Goal: Task Accomplishment & Management: Manage account settings

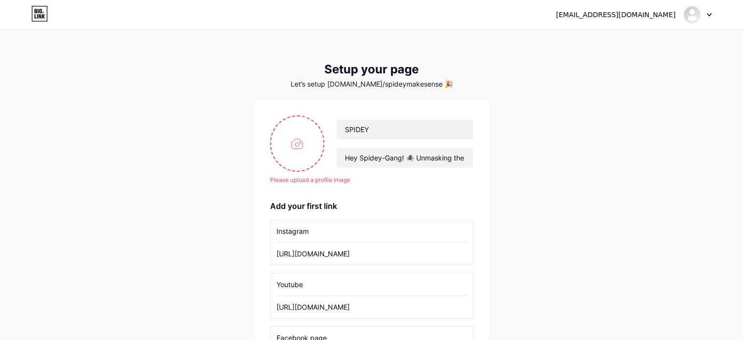
click at [295, 124] on input "file" at bounding box center [297, 143] width 53 height 54
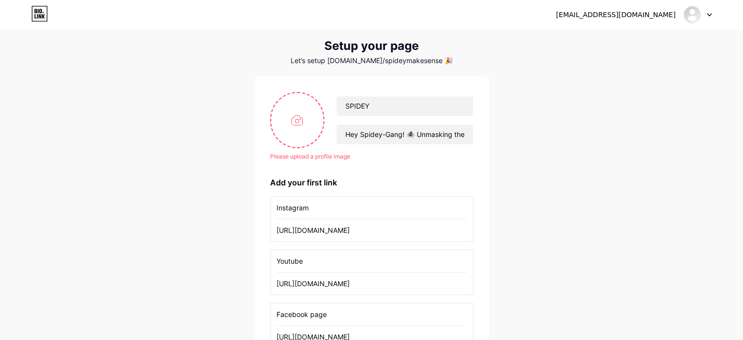
type input "C:\fakepath\Media (25).jpg"
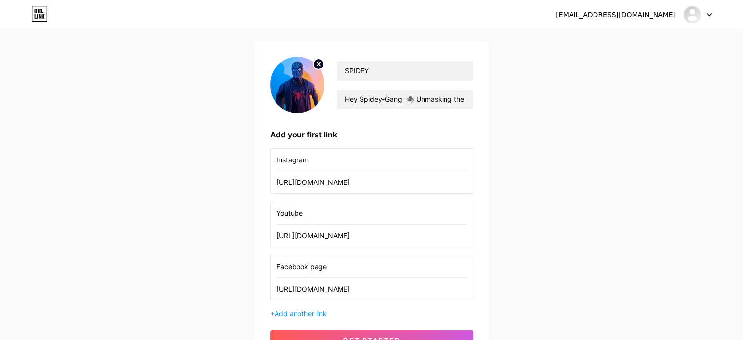
scroll to position [37, 0]
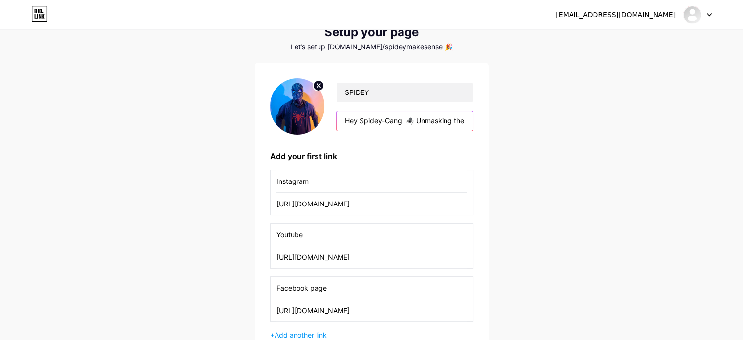
click at [412, 121] on input "Hey Spidey-Gang! 🕷️ Unmasking the coolest tech & gadgets 🛠️✨ Follow for epic re…" at bounding box center [405, 121] width 136 height 20
click at [412, 119] on input "Hey Spidey-Gang! 🕷️ Unmasking the coolest tech & gadgets 🛠️✨ Follow for epic re…" at bounding box center [405, 121] width 136 height 20
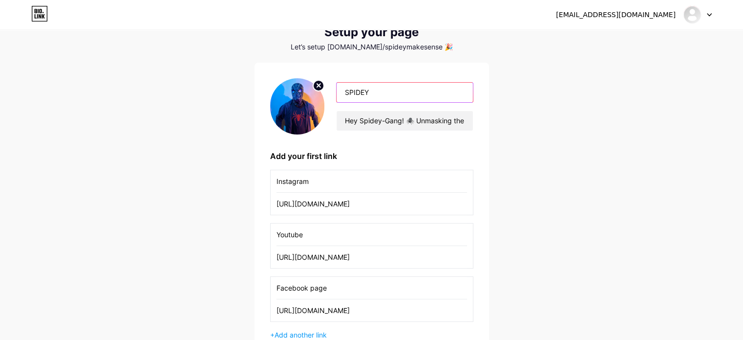
click at [387, 95] on input "SPIDEY" at bounding box center [405, 93] width 136 height 20
paste input "🕷️"
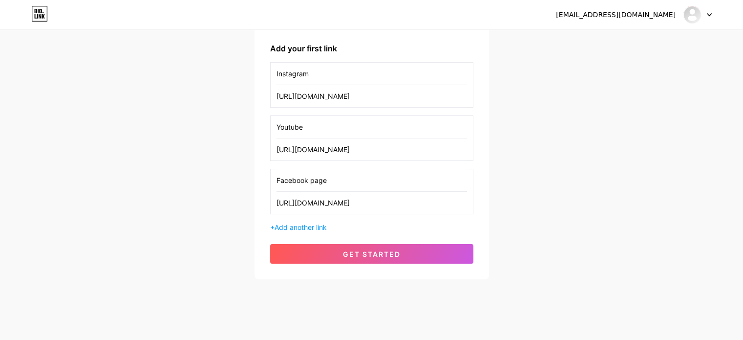
scroll to position [153, 0]
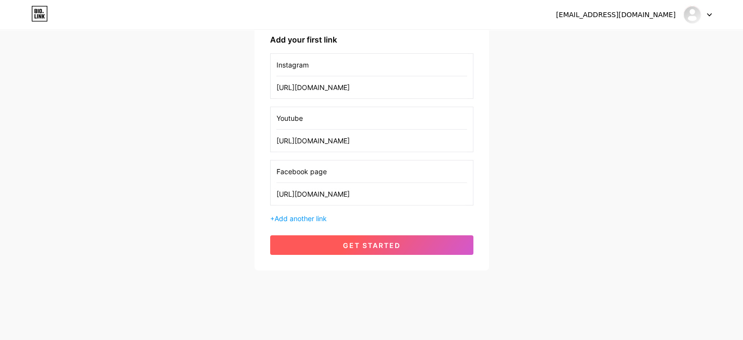
type input "SPIDEY🕷️"
click at [371, 244] on span "get started" at bounding box center [372, 245] width 58 height 8
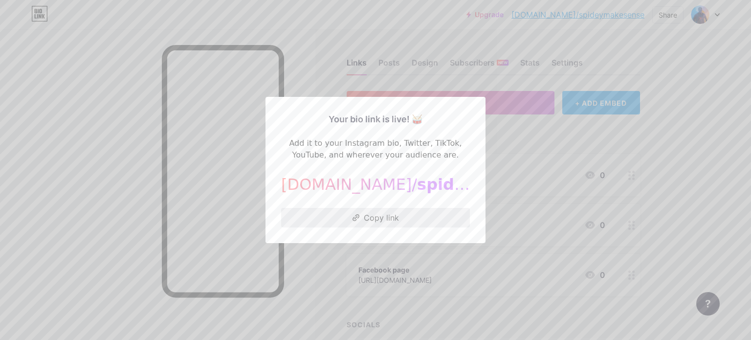
click at [368, 220] on button "Copy link" at bounding box center [375, 218] width 189 height 20
click at [362, 220] on button "Copy link" at bounding box center [375, 218] width 189 height 20
click at [494, 135] on div at bounding box center [375, 170] width 751 height 340
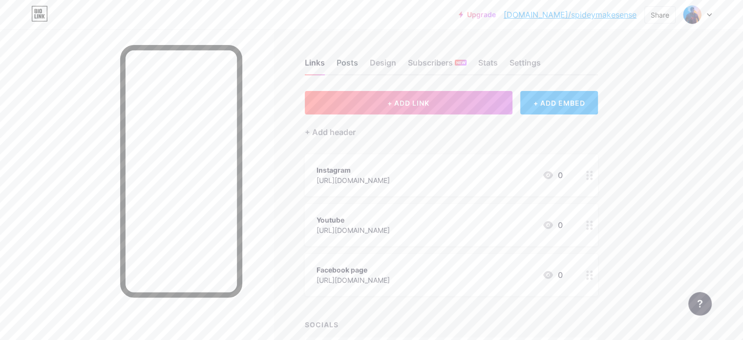
click at [358, 66] on div "Posts" at bounding box center [348, 66] width 22 height 18
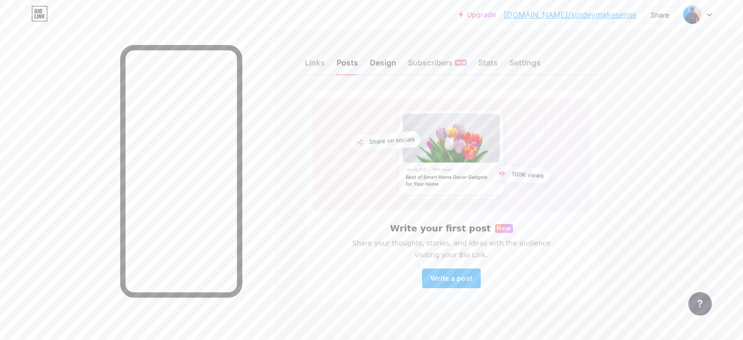
click at [396, 74] on div "Design" at bounding box center [383, 66] width 26 height 18
click at [467, 68] on div "Subscribers NEW" at bounding box center [437, 66] width 59 height 18
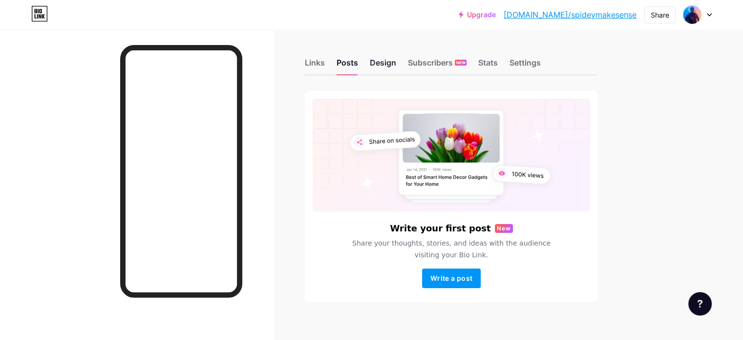
click at [396, 73] on div "Design" at bounding box center [383, 66] width 26 height 18
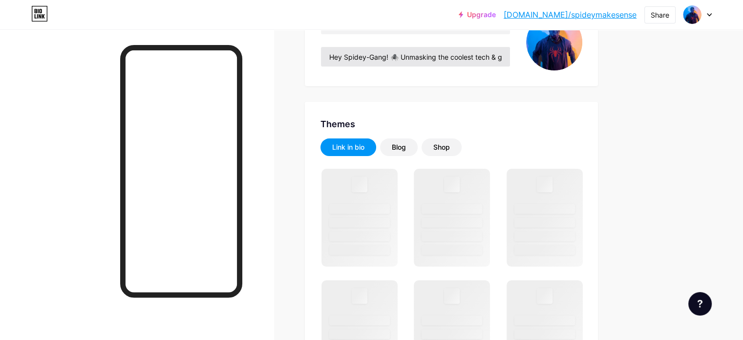
scroll to position [122, 0]
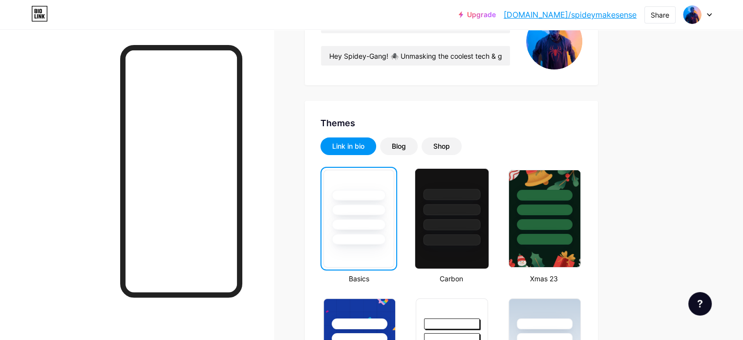
click at [481, 236] on div at bounding box center [452, 239] width 57 height 11
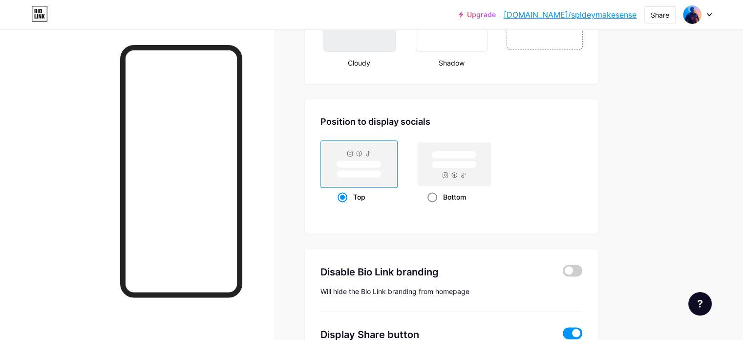
scroll to position [1317, 0]
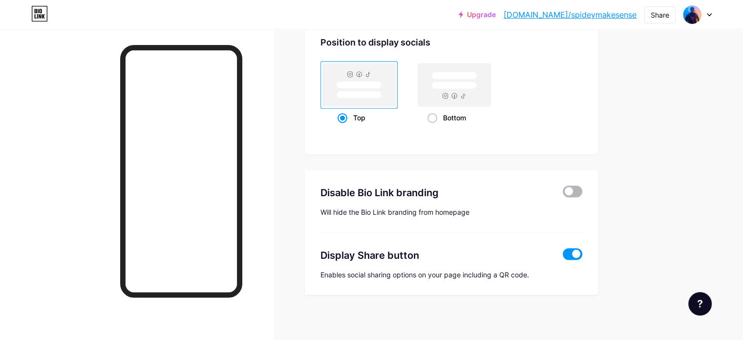
click at [583, 189] on span at bounding box center [573, 191] width 20 height 12
click at [563, 194] on input "checkbox" at bounding box center [563, 194] width 0 height 0
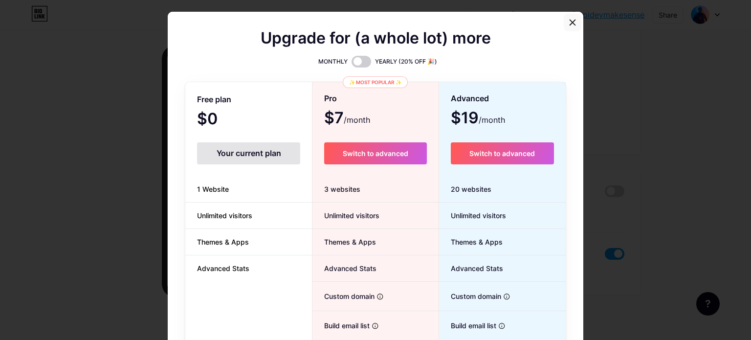
click at [568, 19] on div at bounding box center [572, 23] width 18 height 18
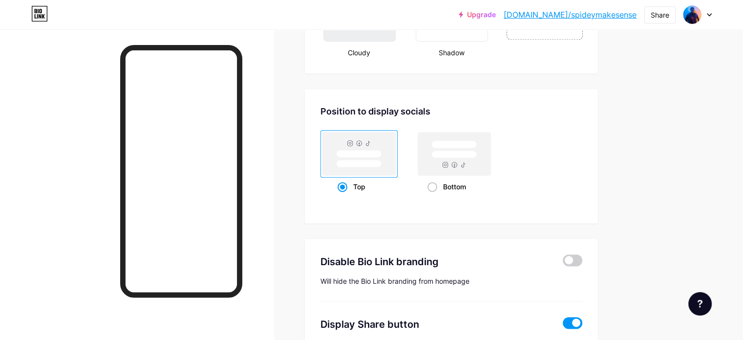
scroll to position [1242, 0]
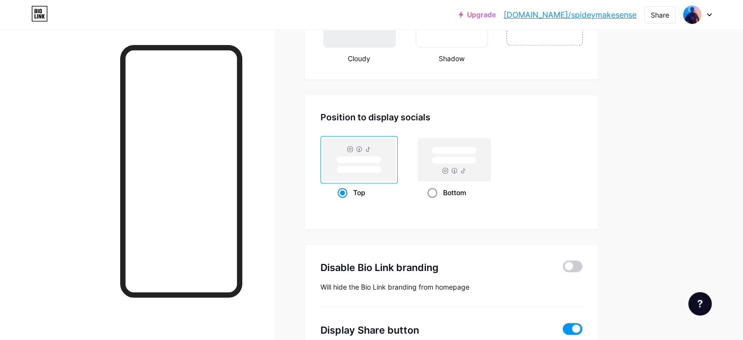
click at [456, 171] on label "Bottom" at bounding box center [446, 168] width 93 height 66
click at [434, 201] on input "Bottom" at bounding box center [431, 204] width 6 height 6
radio input "true"
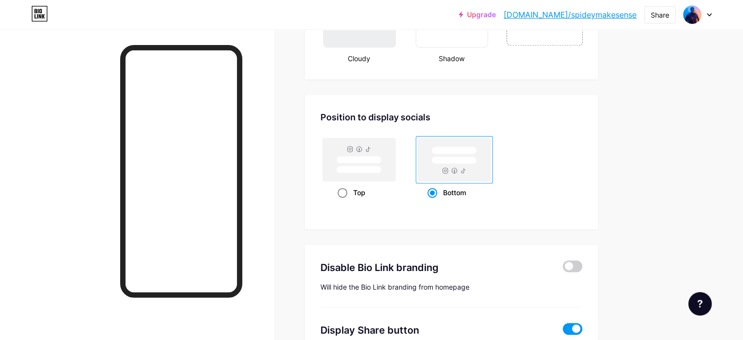
click at [347, 188] on span at bounding box center [343, 193] width 10 height 10
click at [344, 201] on input "Top" at bounding box center [341, 204] width 6 height 6
radio input "true"
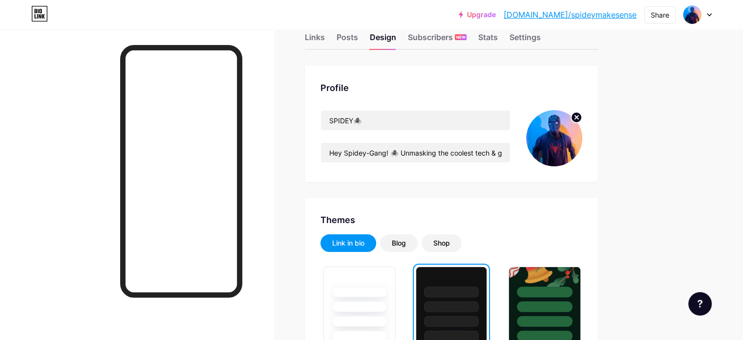
scroll to position [0, 0]
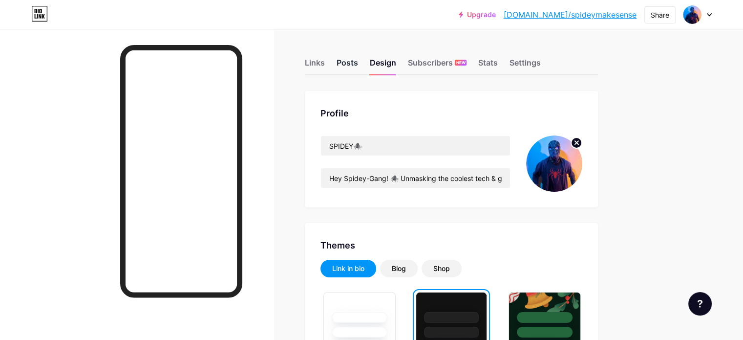
click at [358, 66] on div "Posts" at bounding box center [348, 66] width 22 height 18
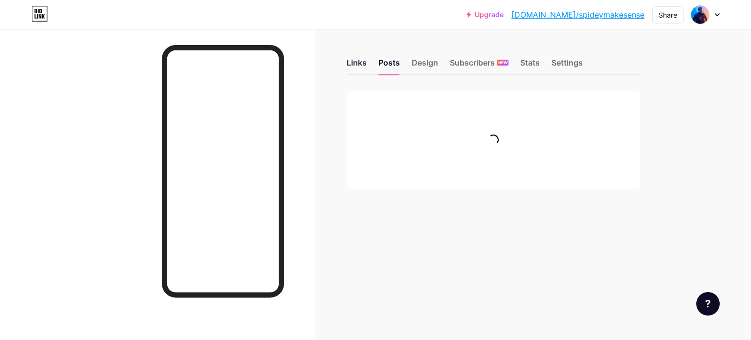
click at [366, 64] on div "Links" at bounding box center [357, 66] width 20 height 18
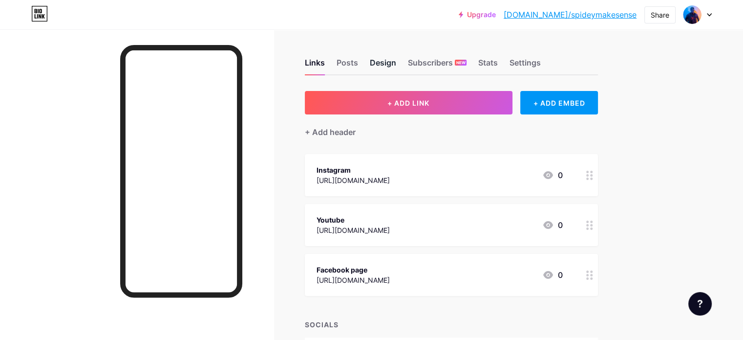
click at [396, 58] on div "Design" at bounding box center [383, 66] width 26 height 18
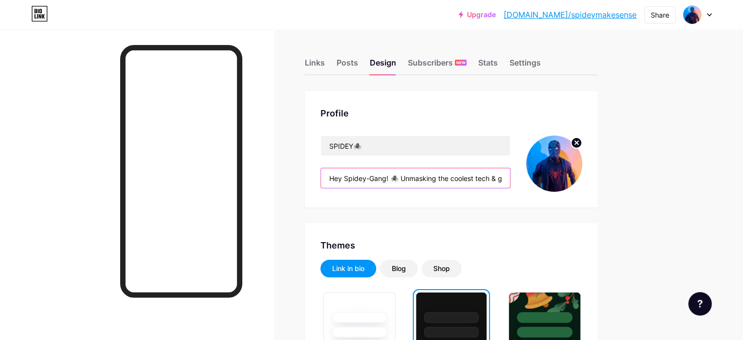
click at [510, 181] on input "Hey Spidey-Gang! 🕷️ Unmasking the coolest tech & gadgets 🛠️✨ Follow for epic re…" at bounding box center [415, 178] width 189 height 20
click at [510, 179] on input "Hey Spidey-Gang! 🕷️ Unmasking the coolest tech & gadgets 🛠️✨ Follow for epic re…" at bounding box center [415, 178] width 189 height 20
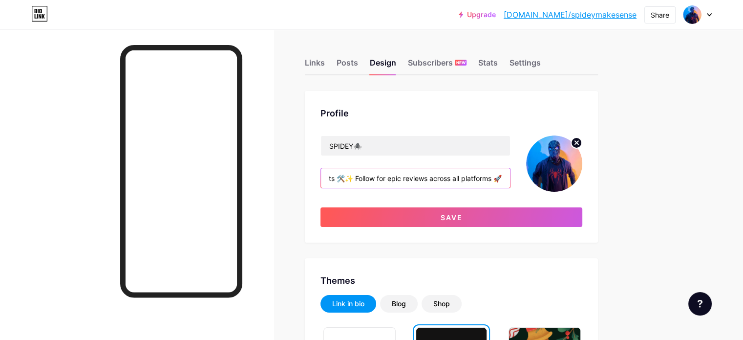
scroll to position [0, 210]
paste input "[URL][DOMAIN_NAME]"
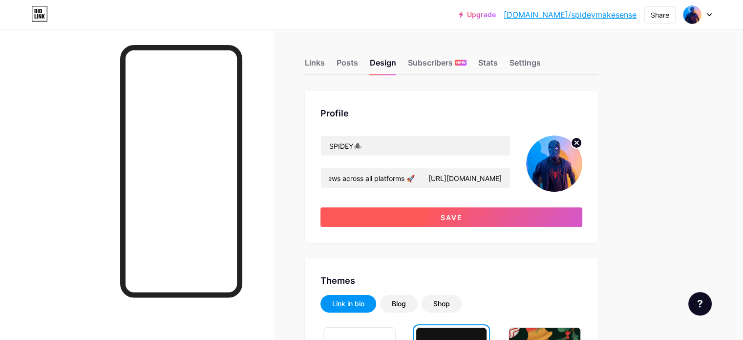
scroll to position [0, 0]
click at [471, 220] on button "Save" at bounding box center [452, 217] width 262 height 20
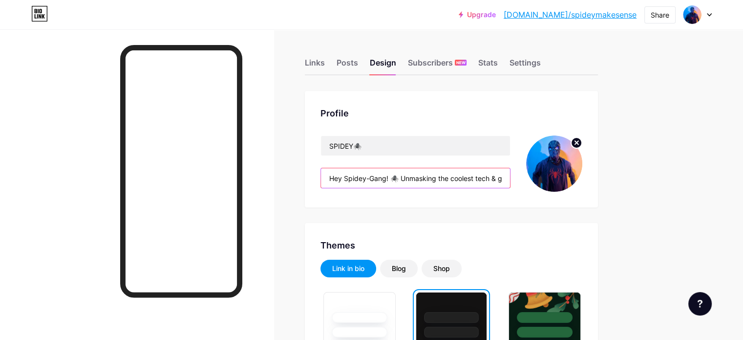
click at [510, 178] on input "Hey Spidey-Gang! 🕷️ Unmasking the coolest tech & gadgets 🛠️✨ Follow for epic re…" at bounding box center [415, 178] width 189 height 20
click at [510, 179] on input "Hey Spidey-Gang! 🕷️ Unmasking the coolest tech & gadgets 🛠️✨ Follow for epic re…" at bounding box center [415, 178] width 189 height 20
drag, startPoint x: 512, startPoint y: 177, endPoint x: 549, endPoint y: 195, distance: 40.7
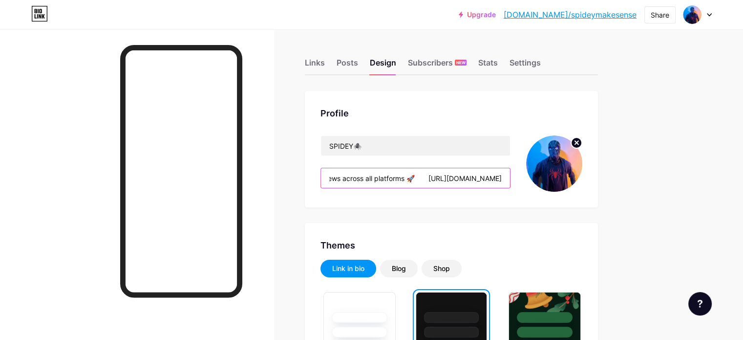
click at [549, 195] on div "Profile SPIDEY🕷️ Hey Spidey-Gang! 🕷️ Unmasking the coolest tech & gadgets 🛠️✨ F…" at bounding box center [451, 149] width 293 height 116
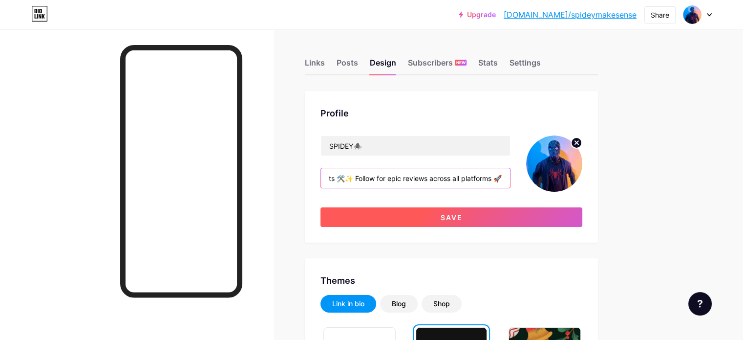
type input "Hey Spidey-Gang! 🕷️ Unmasking the coolest tech & gadgets 🛠️✨ Follow for epic re…"
click at [463, 217] on span "Save" at bounding box center [452, 217] width 22 height 8
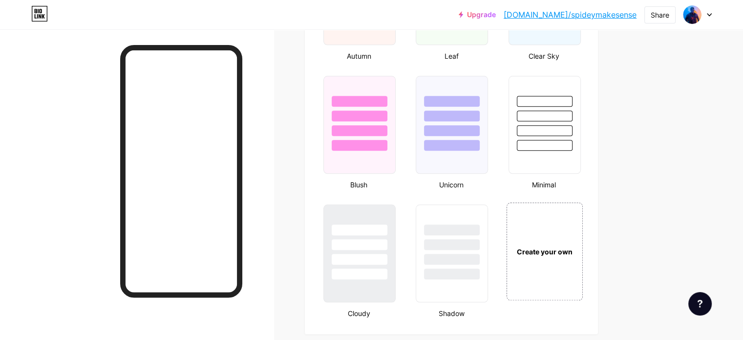
scroll to position [988, 0]
click at [584, 238] on div "Create your own" at bounding box center [544, 249] width 79 height 101
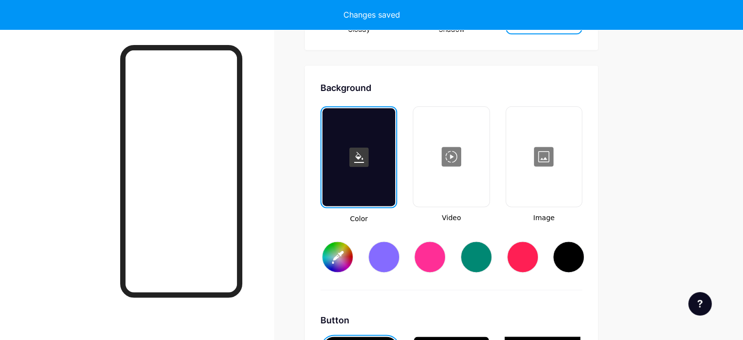
scroll to position [1294, 0]
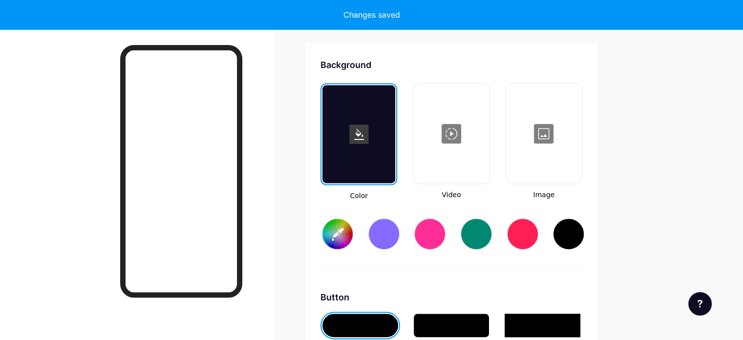
type input "#ffffff"
type input "#000000"
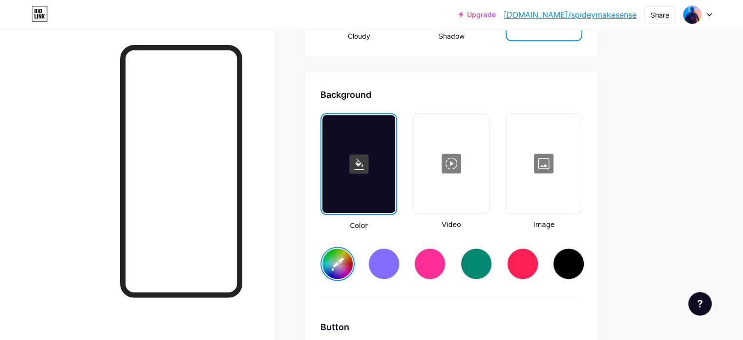
scroll to position [1263, 0]
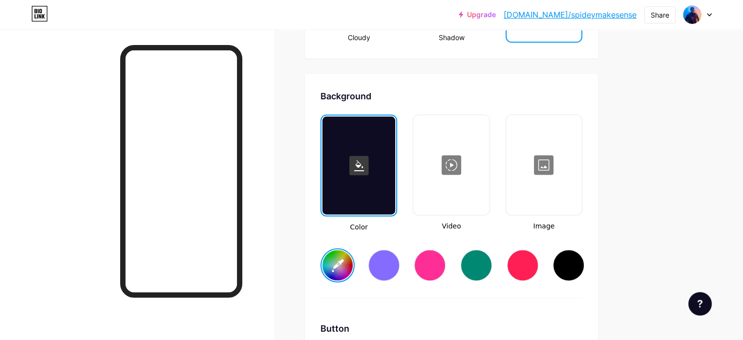
click at [580, 173] on div at bounding box center [544, 165] width 74 height 98
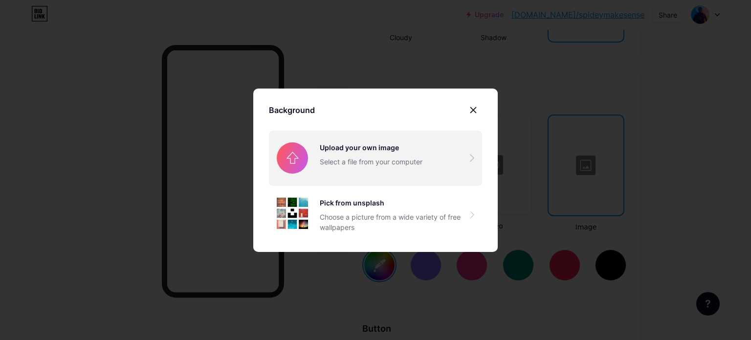
click at [474, 169] on input "file" at bounding box center [375, 157] width 213 height 55
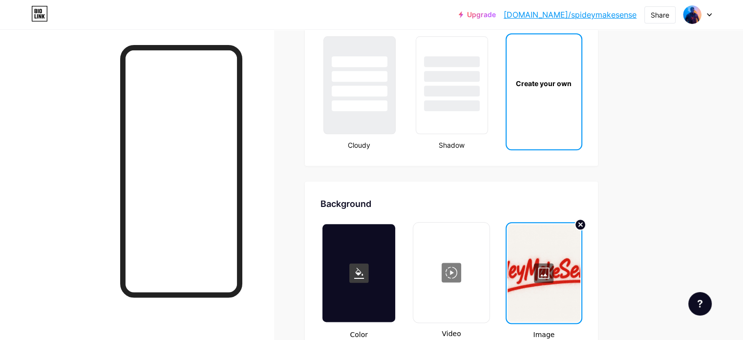
scroll to position [1145, 0]
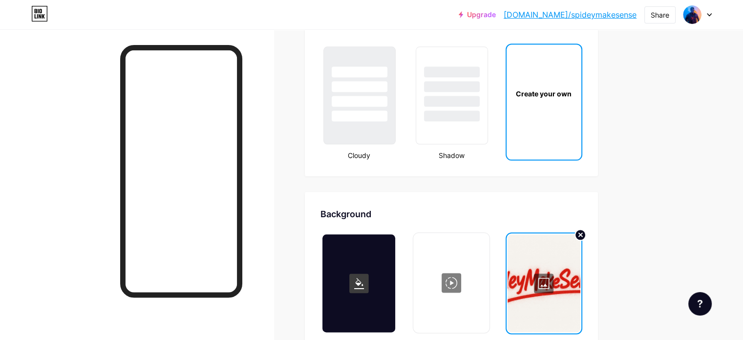
click at [582, 96] on div "Create your own" at bounding box center [544, 93] width 75 height 98
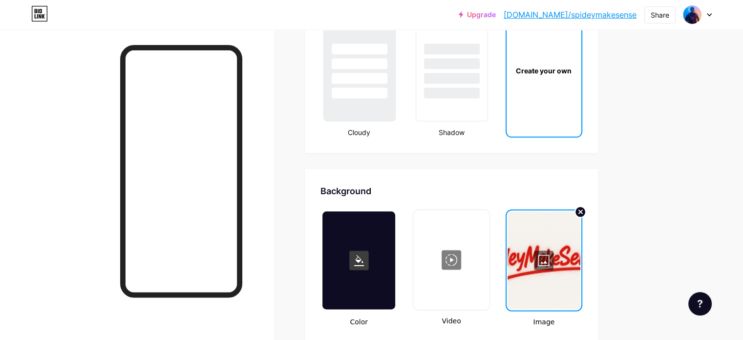
scroll to position [1180, 0]
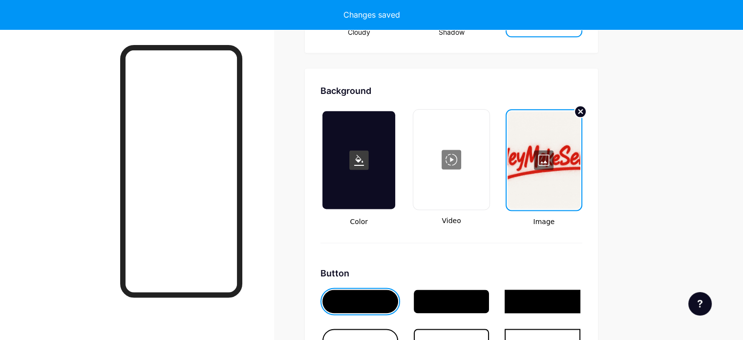
click at [583, 195] on div "Image" at bounding box center [544, 168] width 77 height 118
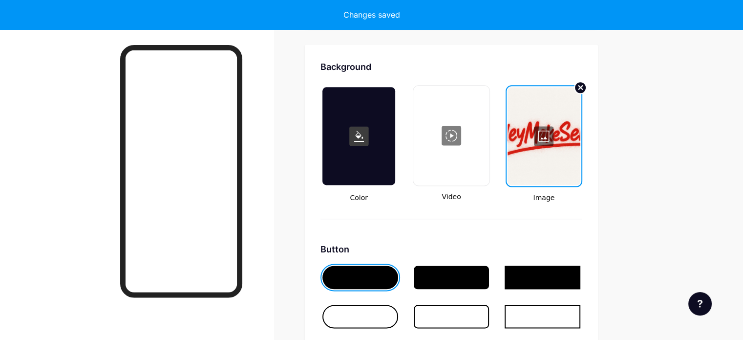
scroll to position [1294, 0]
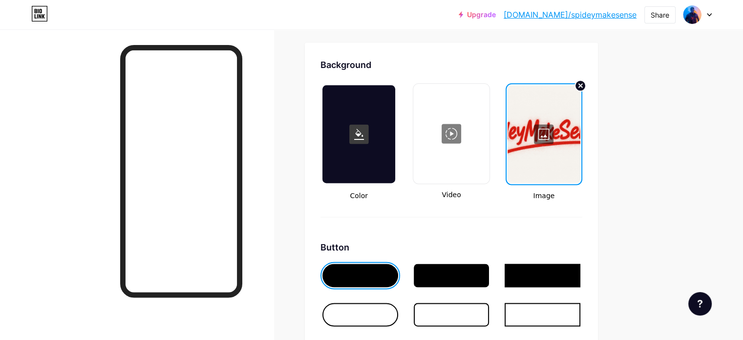
click at [581, 130] on div at bounding box center [544, 134] width 73 height 98
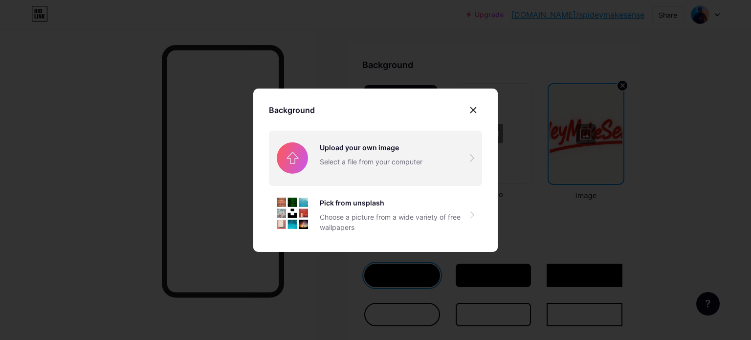
click at [312, 146] on input "file" at bounding box center [375, 157] width 213 height 55
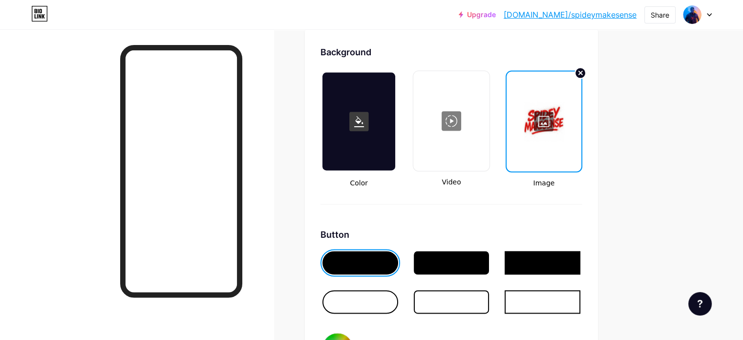
scroll to position [1363, 0]
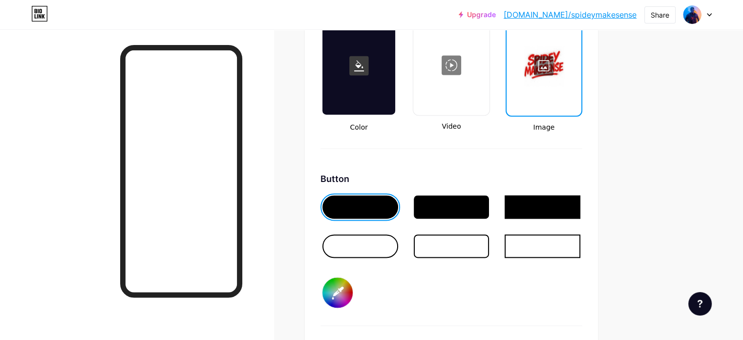
click at [478, 197] on div at bounding box center [452, 206] width 76 height 23
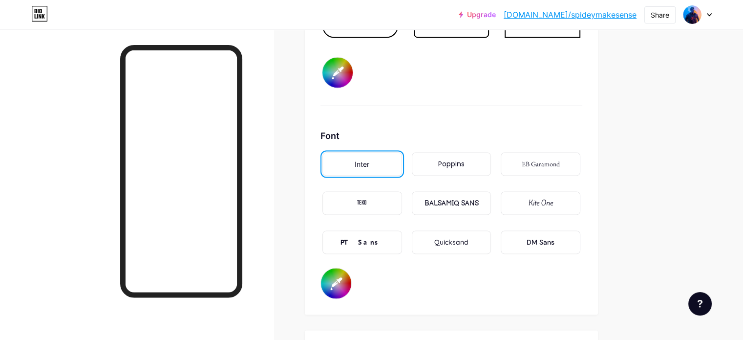
scroll to position [1585, 0]
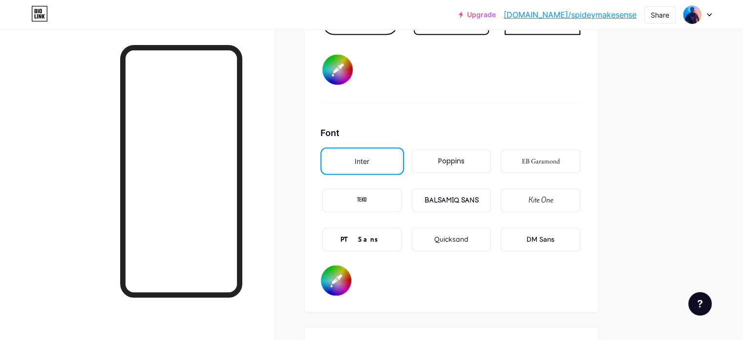
click at [402, 236] on div "PT Sans" at bounding box center [363, 238] width 80 height 23
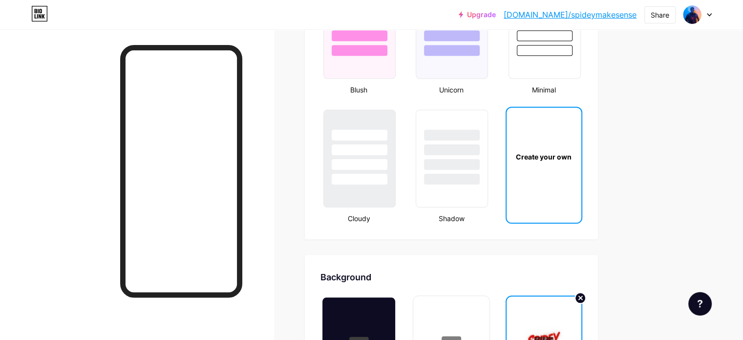
scroll to position [1164, 0]
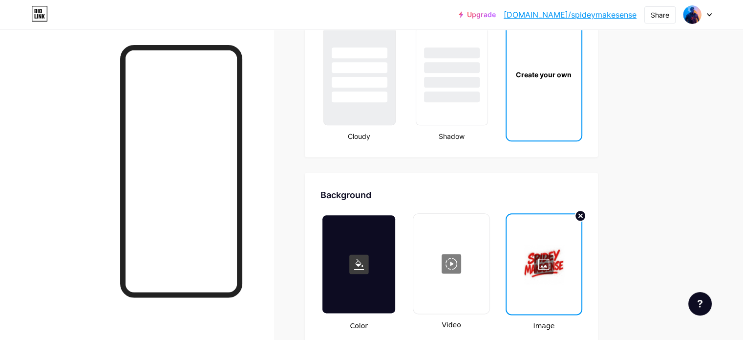
click at [581, 262] on div at bounding box center [544, 264] width 73 height 98
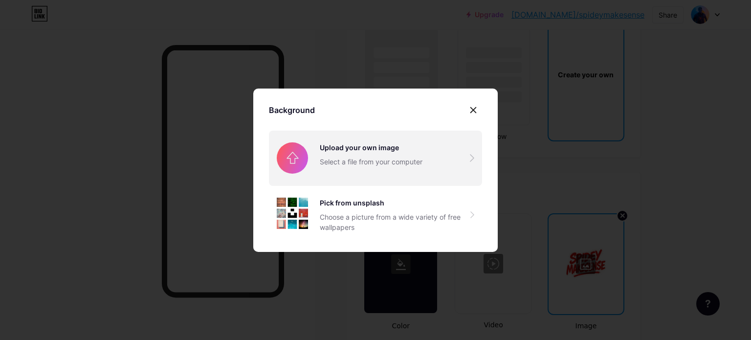
click at [360, 171] on input "file" at bounding box center [375, 157] width 213 height 55
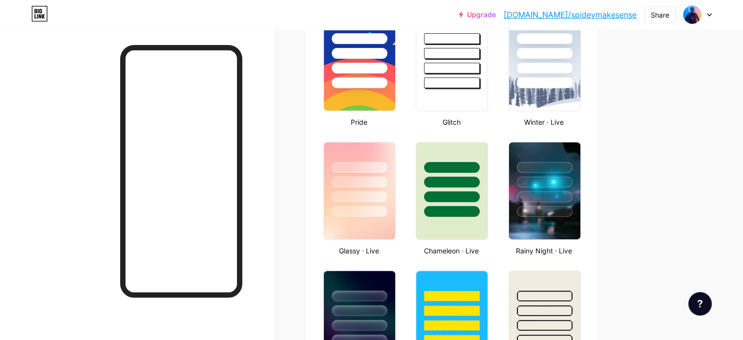
scroll to position [0, 0]
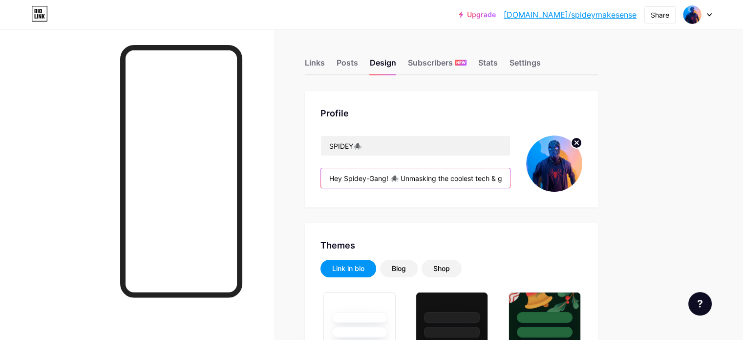
click at [510, 180] on input "Hey Spidey-Gang! 🕷️ Unmasking the coolest tech & gadgets 🛠️✨ Follow for epic re…" at bounding box center [415, 178] width 189 height 20
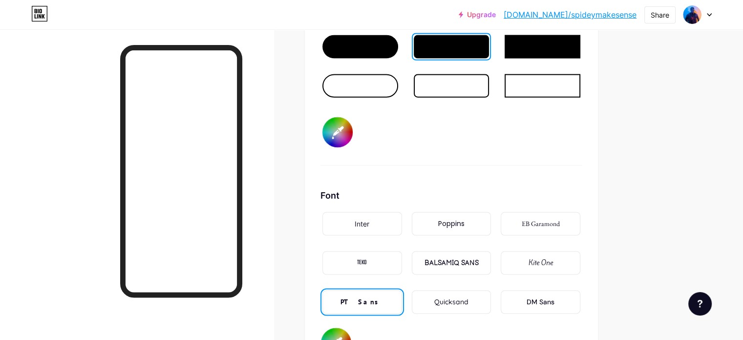
click at [353, 129] on input "#000000" at bounding box center [338, 132] width 30 height 30
click at [517, 143] on div "Button #e70d0d" at bounding box center [452, 88] width 262 height 153
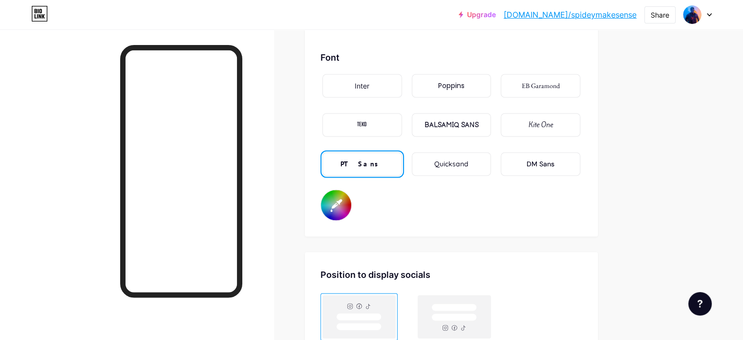
scroll to position [1661, 0]
click at [351, 198] on input "#000000" at bounding box center [336, 204] width 30 height 30
click at [423, 187] on div "Font Inter Poppins EB Garamond TEKO BALSAMIQ SANS Kite One PT Sans Quicksand DM…" at bounding box center [452, 135] width 262 height 170
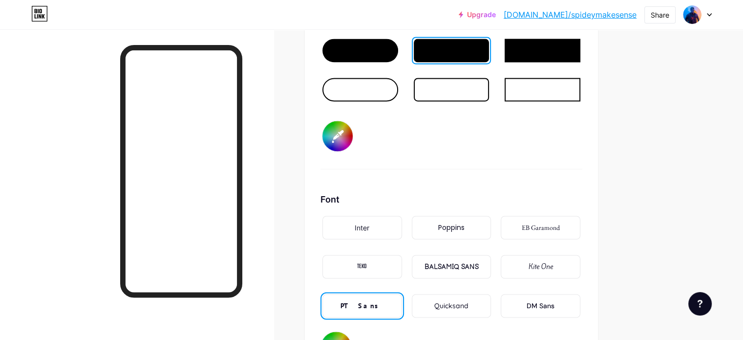
scroll to position [1430, 0]
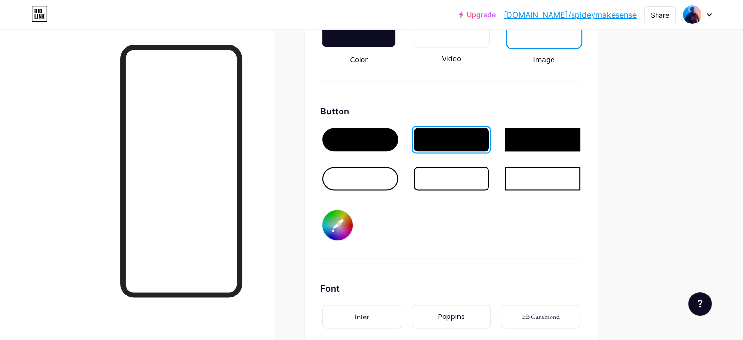
click at [353, 219] on input "#e70d0d" at bounding box center [338, 225] width 30 height 30
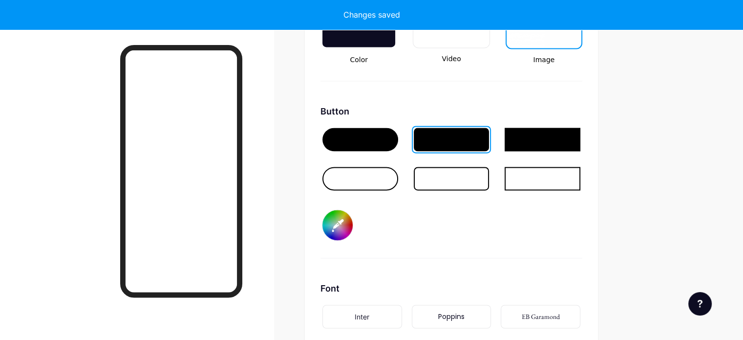
click at [500, 211] on div "Button #0d27e7" at bounding box center [452, 181] width 262 height 153
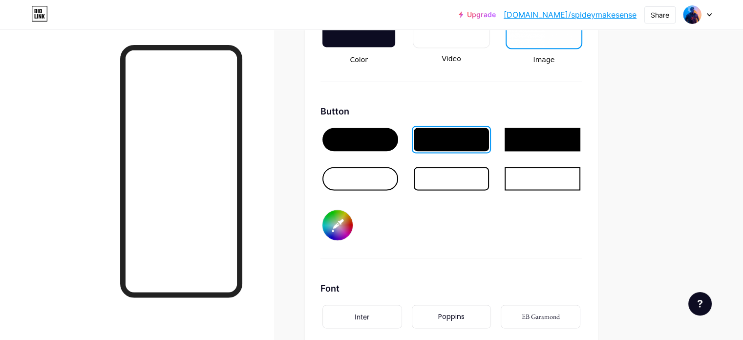
click at [474, 145] on div at bounding box center [452, 139] width 76 height 23
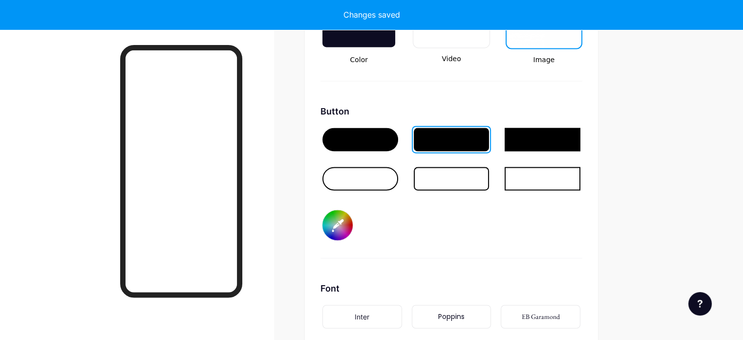
click at [353, 223] on input "#0d27e7" at bounding box center [338, 225] width 30 height 30
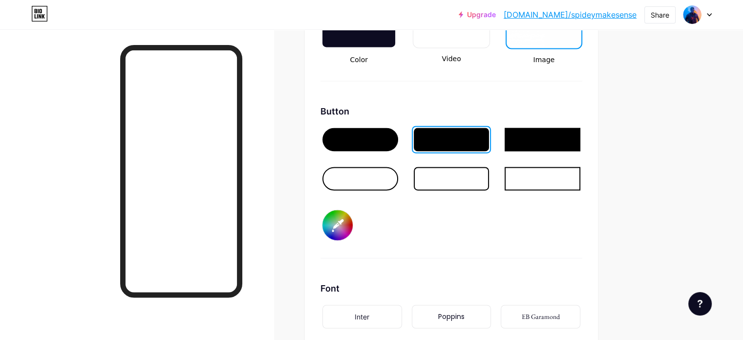
click at [537, 248] on div "Button #53545f" at bounding box center [452, 181] width 262 height 153
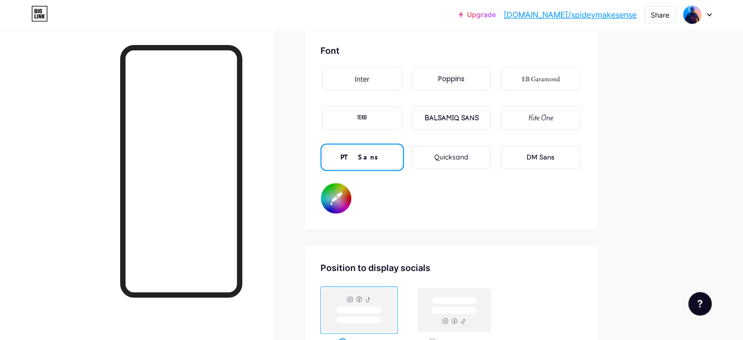
scroll to position [1666, 0]
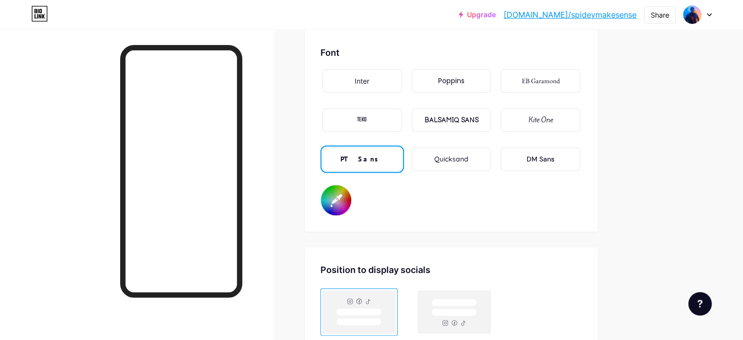
click at [351, 196] on input "#000000" at bounding box center [336, 200] width 30 height 30
click at [516, 179] on div "Inter Poppins EB Garamond TEKO BALSAMIQ SANS Kite One PT Sans Quicksand DM Sans" at bounding box center [452, 125] width 262 height 117
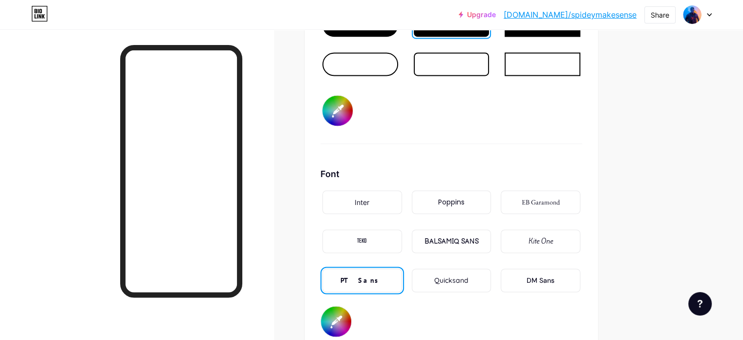
scroll to position [1538, 0]
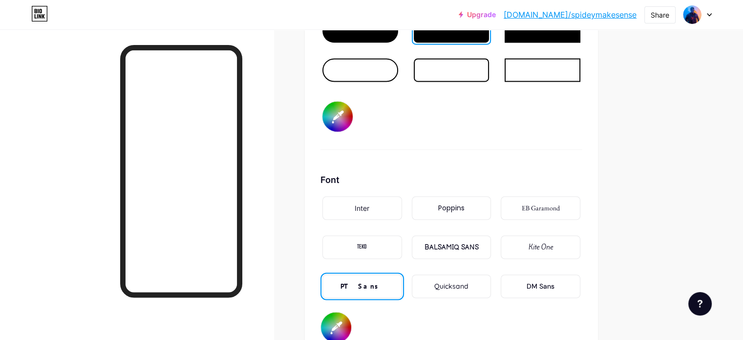
click at [353, 117] on input "#53545f" at bounding box center [338, 116] width 30 height 30
type input "#050505"
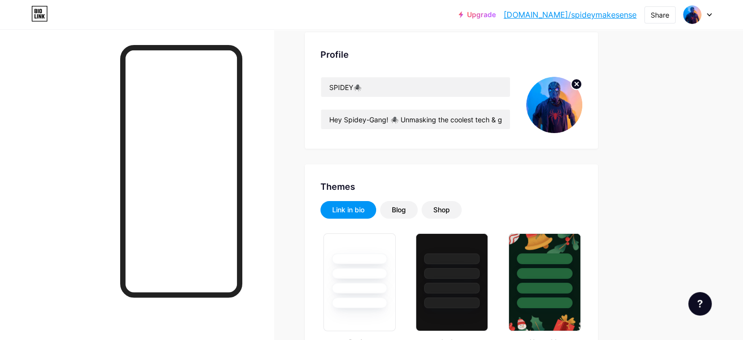
scroll to position [0, 0]
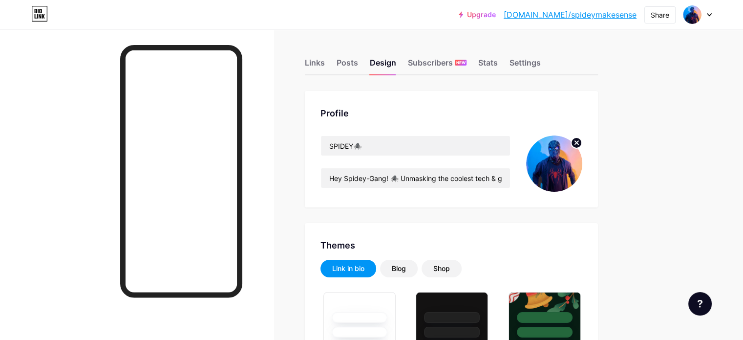
click at [573, 56] on div "Links Posts Design Subscribers NEW Stats Settings" at bounding box center [451, 58] width 293 height 34
click at [541, 62] on div "Settings" at bounding box center [525, 66] width 31 height 18
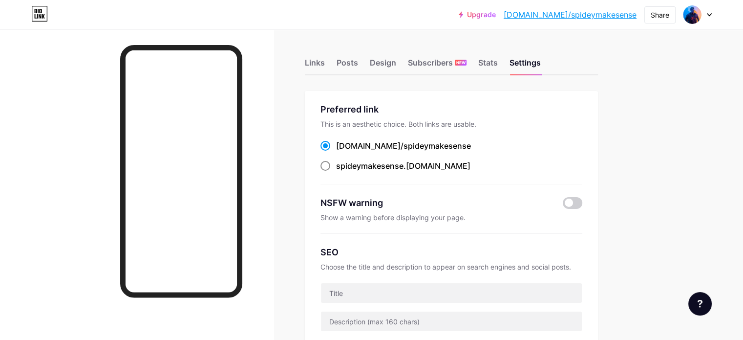
click at [330, 168] on span at bounding box center [326, 166] width 10 height 10
click at [343, 172] on input "spideymakesense .bio.link" at bounding box center [339, 175] width 6 height 6
radio input "true"
click at [498, 62] on div "Stats" at bounding box center [488, 66] width 20 height 18
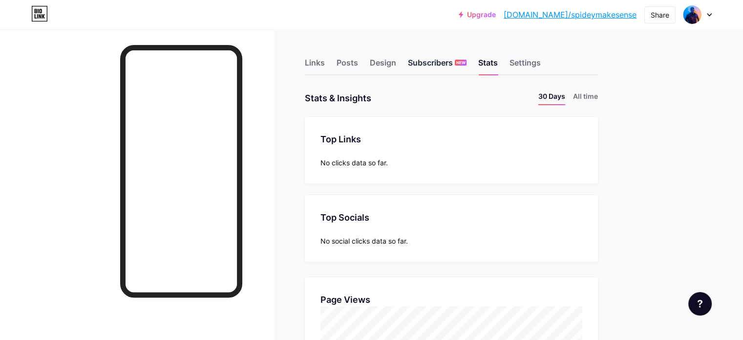
click at [467, 63] on div "Subscribers NEW" at bounding box center [437, 66] width 59 height 18
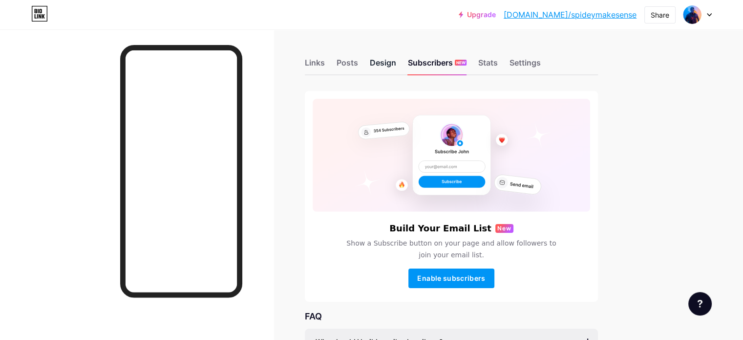
click at [396, 65] on div "Design" at bounding box center [383, 66] width 26 height 18
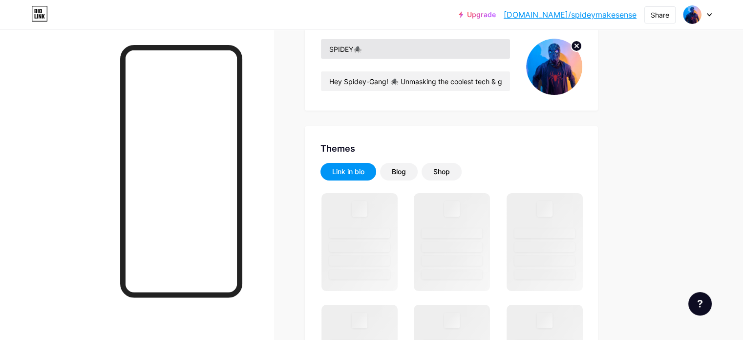
scroll to position [109, 0]
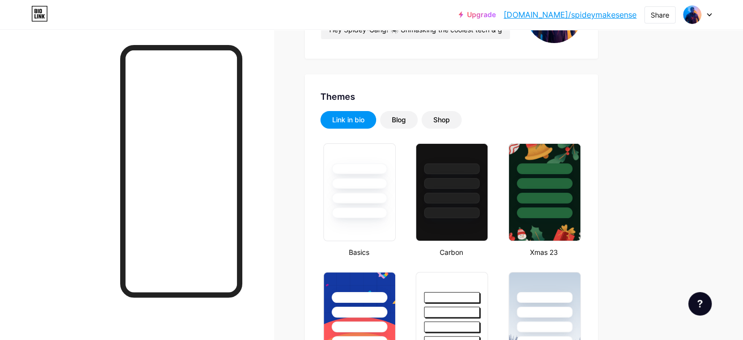
type input "#050505"
type input "#000000"
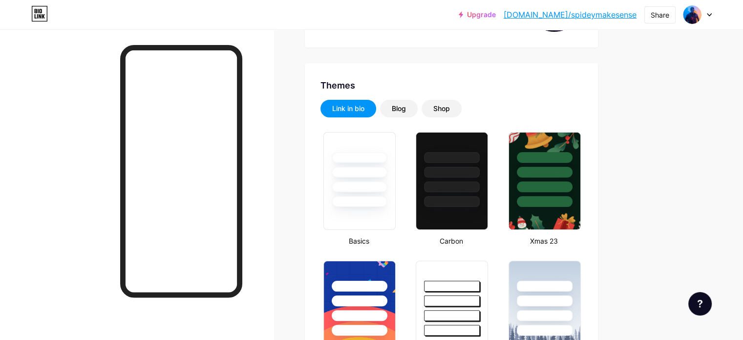
scroll to position [160, 0]
click at [450, 110] on div "Shop" at bounding box center [441, 108] width 17 height 10
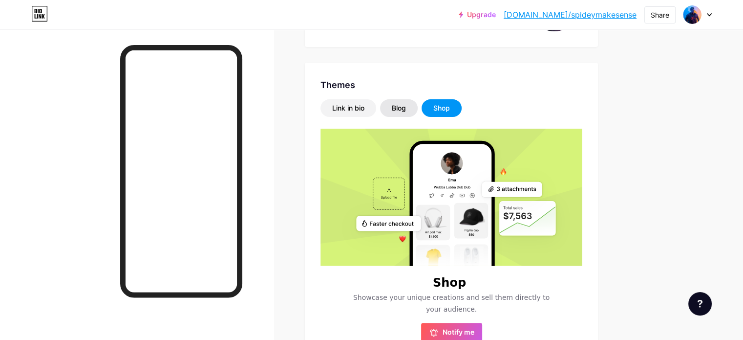
click at [418, 101] on div "Blog" at bounding box center [399, 108] width 38 height 18
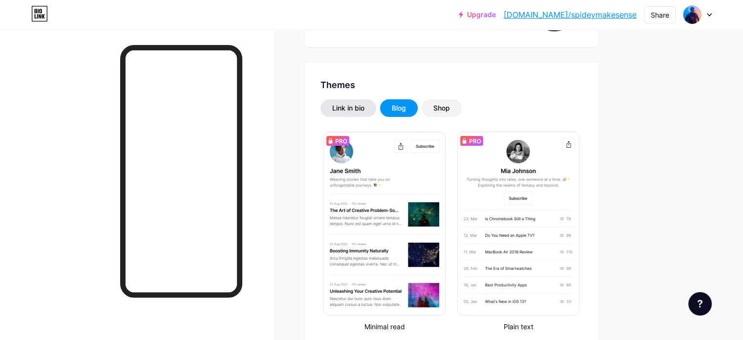
click at [365, 112] on div "Link in bio" at bounding box center [348, 108] width 32 height 10
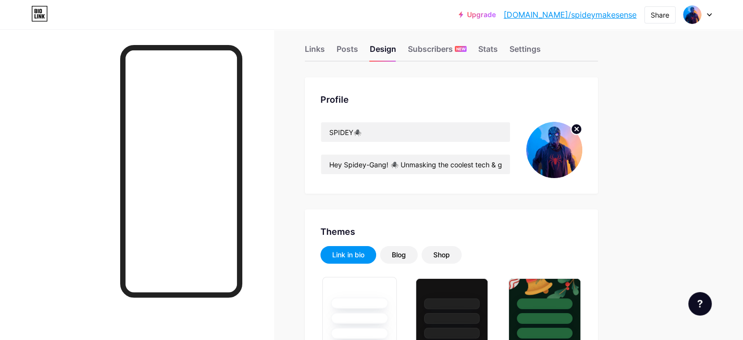
scroll to position [0, 0]
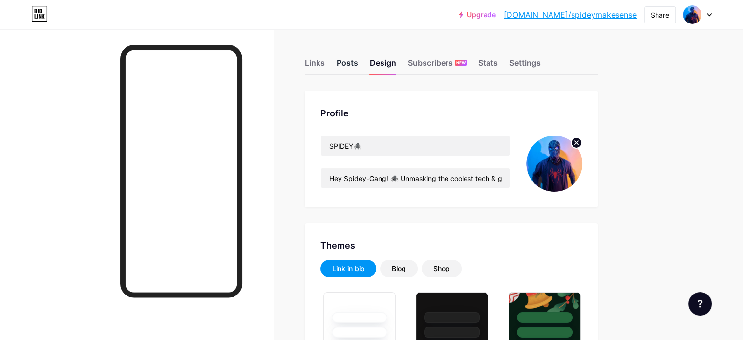
click at [358, 64] on div "Posts" at bounding box center [348, 66] width 22 height 18
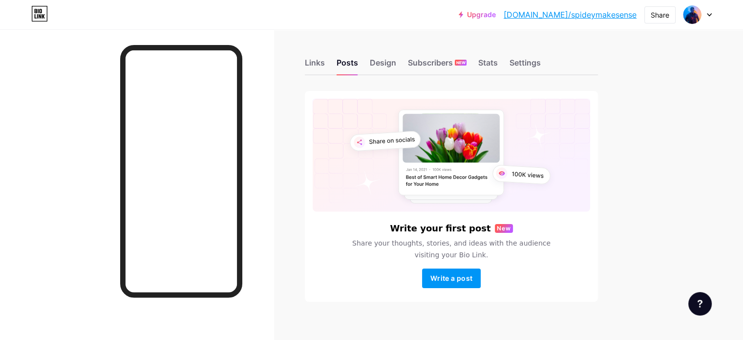
click at [366, 77] on div "Links Posts Design Subscribers NEW Stats Settings Write your first post New Sha…" at bounding box center [319, 189] width 639 height 321
click at [325, 60] on div "Links" at bounding box center [315, 66] width 20 height 18
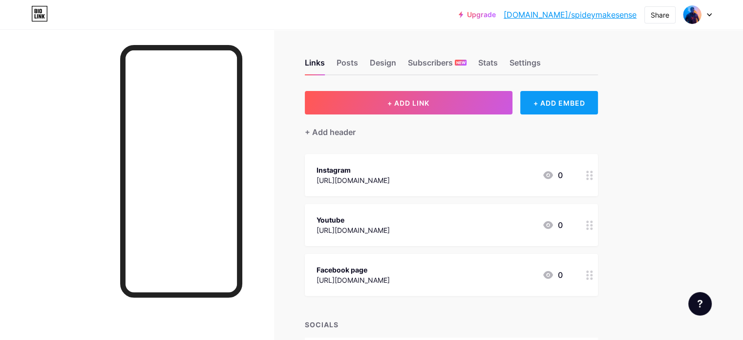
click at [579, 107] on div "+ ADD EMBED" at bounding box center [559, 102] width 78 height 23
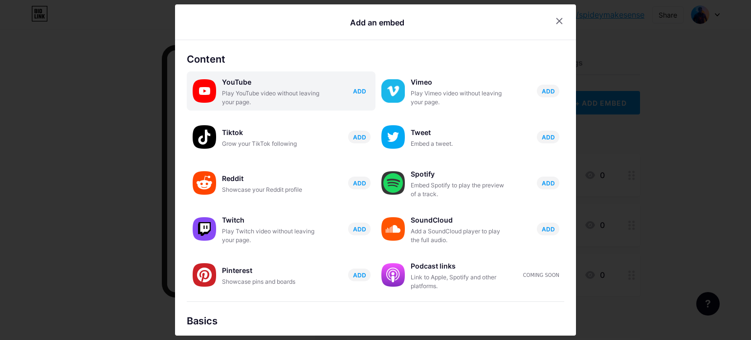
click at [360, 89] on span "ADD" at bounding box center [359, 91] width 13 height 8
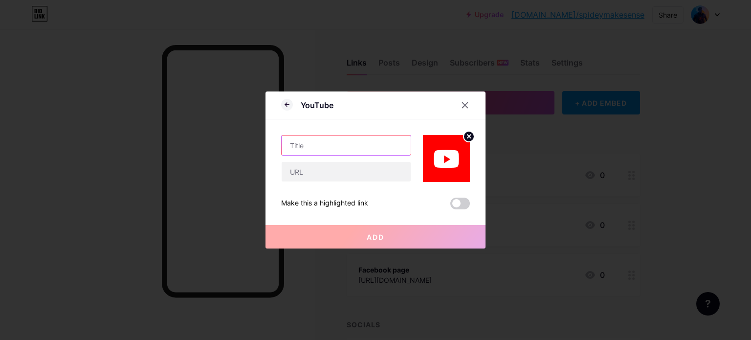
click at [327, 146] on input "text" at bounding box center [346, 145] width 129 height 20
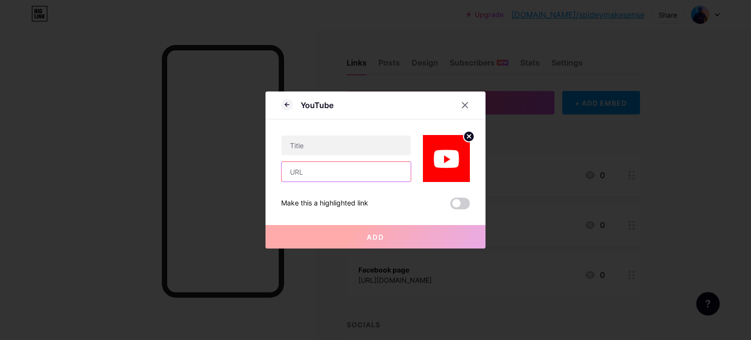
click at [301, 174] on input "text" at bounding box center [346, 172] width 129 height 20
paste input "[URL][DOMAIN_NAME]"
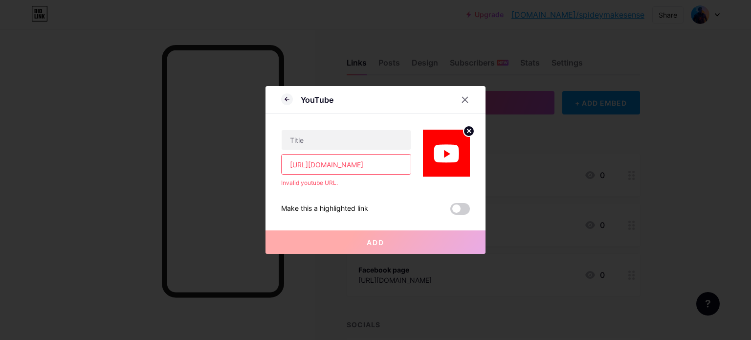
click at [354, 171] on input "[URL][DOMAIN_NAME]" at bounding box center [346, 164] width 129 height 20
type input "[URL][DOMAIN_NAME]"
click at [313, 142] on input "text" at bounding box center [346, 140] width 129 height 20
type input "d"
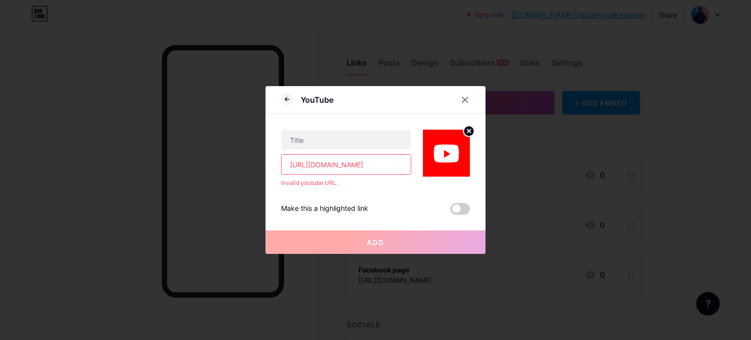
click at [317, 169] on input "[URL][DOMAIN_NAME]" at bounding box center [346, 164] width 129 height 20
click at [312, 182] on div "Invalid youtube URL." at bounding box center [346, 182] width 130 height 9
drag, startPoint x: 365, startPoint y: 240, endPoint x: 391, endPoint y: 160, distance: 84.8
click at [391, 160] on div "https://youtube.com/@spideymakesense?si=HfghAbBv-Hyz1BHF Invalid youtube URL. M…" at bounding box center [375, 164] width 189 height 101
click at [391, 160] on input "[URL][DOMAIN_NAME]" at bounding box center [346, 164] width 129 height 20
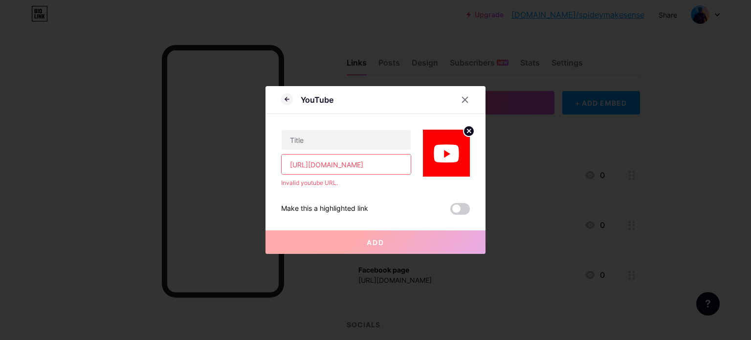
click at [367, 165] on input "[URL][DOMAIN_NAME]" at bounding box center [346, 164] width 129 height 20
type input "="
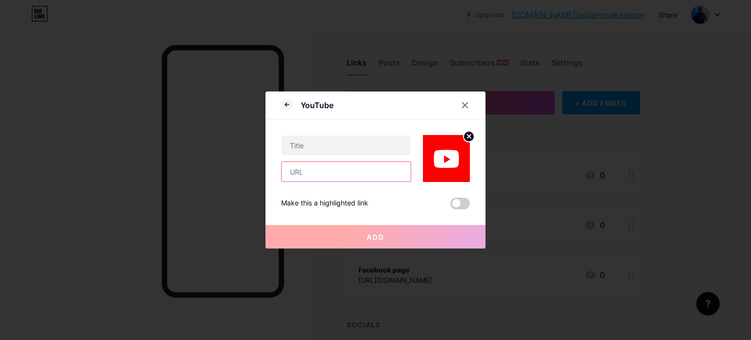
paste input "[URL][DOMAIN_NAME]"
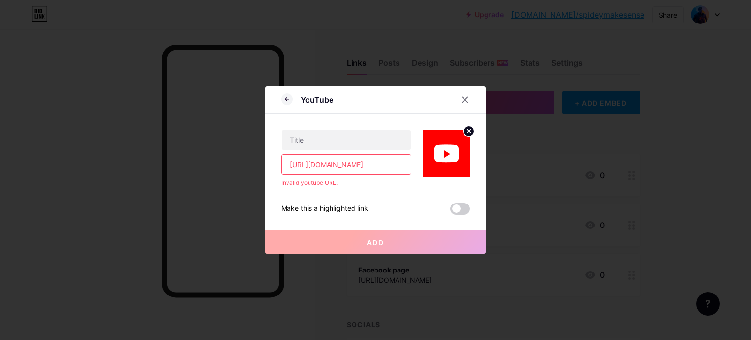
drag, startPoint x: 379, startPoint y: 166, endPoint x: 368, endPoint y: 167, distance: 11.3
click at [368, 167] on input "[URL][DOMAIN_NAME]" at bounding box center [346, 164] width 129 height 20
click at [381, 166] on input "[URL][DOMAIN_NAME]" at bounding box center [346, 164] width 129 height 20
click at [341, 178] on div "Invalid youtube URL." at bounding box center [346, 182] width 130 height 9
click at [373, 163] on input "https://youtube.com/@spideymakesense" at bounding box center [346, 164] width 129 height 20
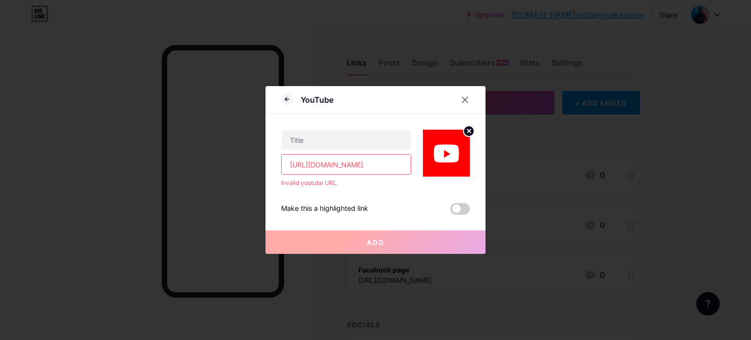
paste input "?si=-01nIXRma2JwDV4n"
click at [366, 180] on div "Invalid youtube URL." at bounding box center [346, 182] width 130 height 9
click at [361, 171] on input "https://youtube.com/@spideymakesense?si=-01nIXRma2JwDV4n" at bounding box center [346, 164] width 129 height 20
paste input "://www.youtube.com/@Spideymakesense"
click at [352, 184] on div "Invalid youtube URL." at bounding box center [346, 182] width 130 height 9
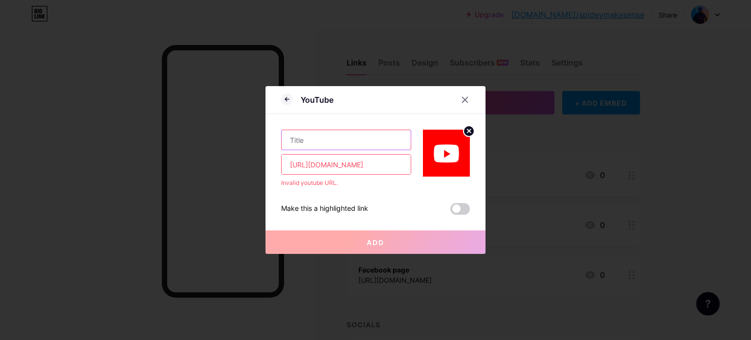
click at [333, 144] on input "text" at bounding box center [346, 140] width 129 height 20
click at [305, 168] on input "http://www.youtube.com/@Spideymakesense" at bounding box center [346, 164] width 129 height 20
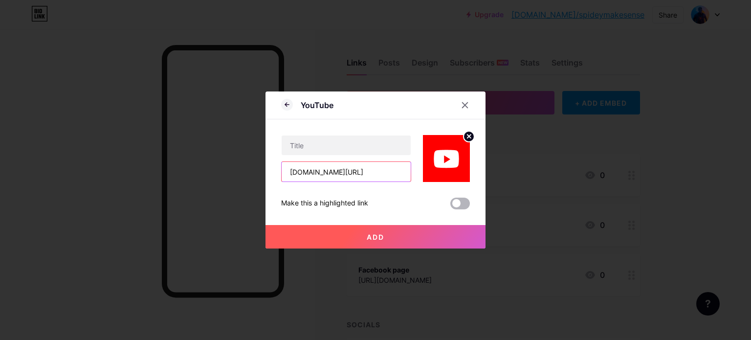
type input "www.youtube.com/@Spideymakesense"
click at [452, 203] on span at bounding box center [460, 203] width 20 height 12
click at [450, 206] on input "checkbox" at bounding box center [450, 206] width 0 height 0
click at [377, 235] on span "Add" at bounding box center [376, 237] width 18 height 8
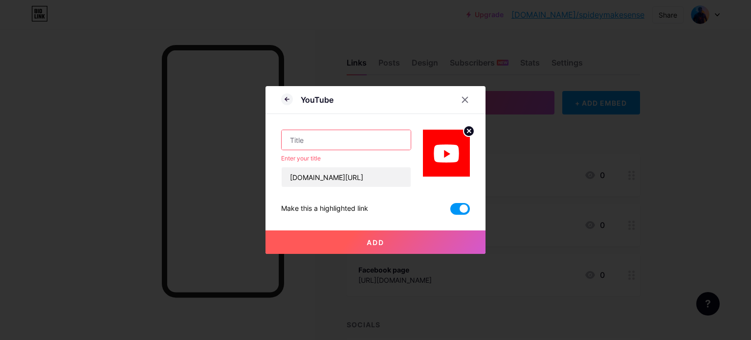
click at [325, 142] on input "text" at bounding box center [346, 140] width 129 height 20
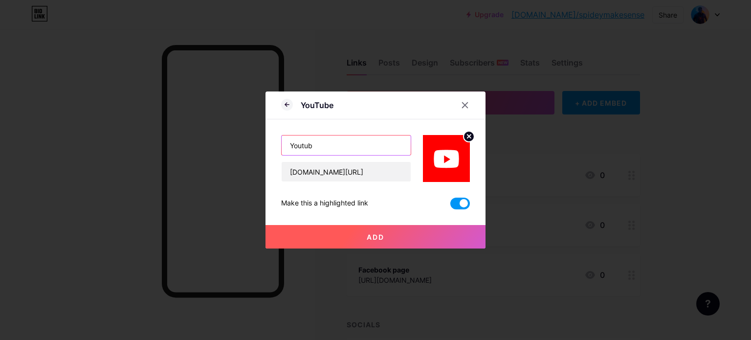
type input "Youtube"
type input "SpideyMakeSense"
click at [359, 238] on button "Add" at bounding box center [375, 236] width 220 height 23
click at [374, 236] on span "Add" at bounding box center [376, 237] width 18 height 8
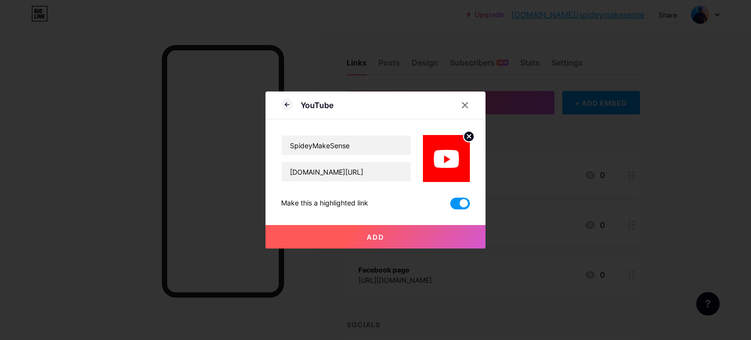
click at [373, 231] on button "Add" at bounding box center [375, 236] width 220 height 23
click at [461, 204] on span at bounding box center [460, 203] width 20 height 12
click at [450, 206] on input "checkbox" at bounding box center [450, 206] width 0 height 0
click at [375, 234] on span "Add" at bounding box center [376, 237] width 18 height 8
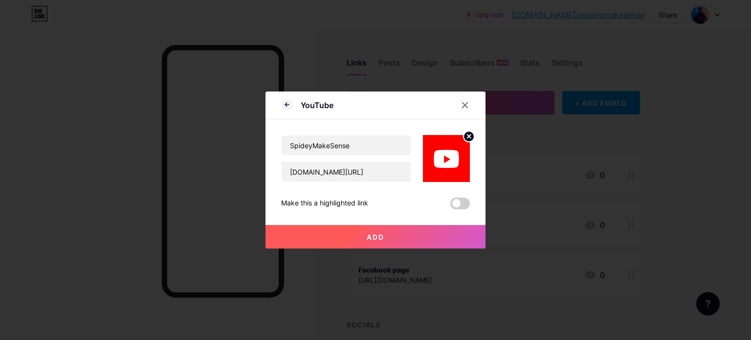
click at [375, 234] on span "Add" at bounding box center [376, 237] width 18 height 8
click at [455, 207] on span at bounding box center [460, 203] width 20 height 12
click at [450, 206] on input "checkbox" at bounding box center [450, 206] width 0 height 0
click at [461, 103] on icon at bounding box center [465, 105] width 8 height 8
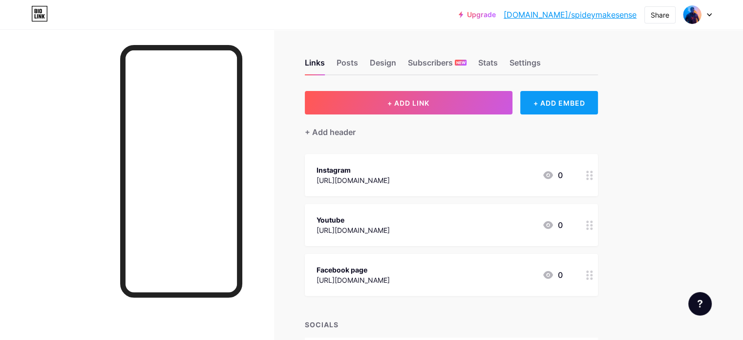
click at [573, 110] on div "+ ADD EMBED" at bounding box center [559, 102] width 78 height 23
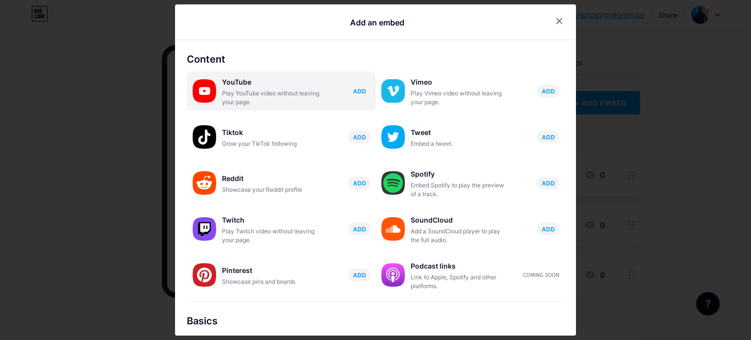
click at [353, 91] on span "ADD" at bounding box center [359, 91] width 13 height 8
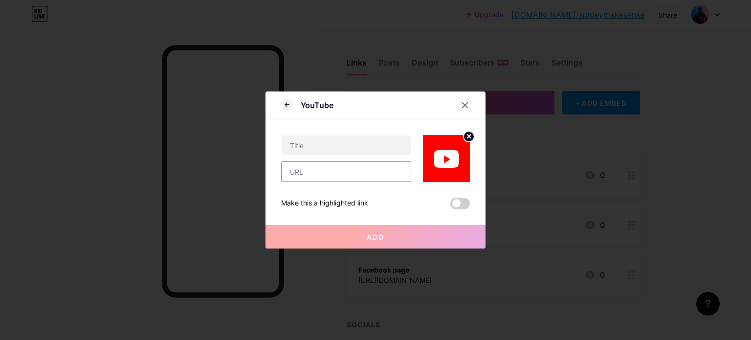
click at [300, 178] on input "text" at bounding box center [346, 172] width 129 height 20
paste input "http://www.youtube.com/@Spideymakesense"
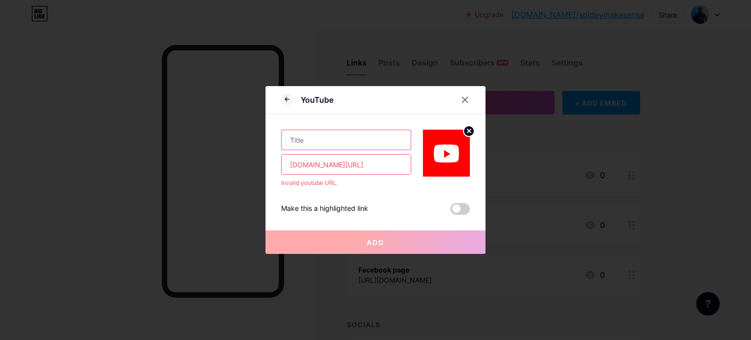
click at [308, 144] on input "text" at bounding box center [346, 140] width 129 height 20
click at [289, 163] on input "hwww.youtube.com/@Spideymakesense" at bounding box center [346, 164] width 129 height 20
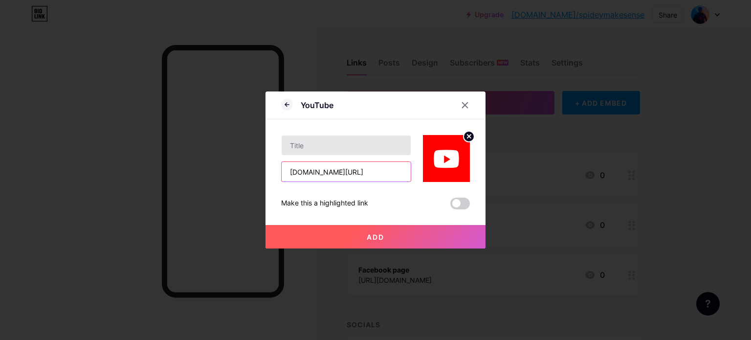
type input "www.youtube.com/@Spideymakesense"
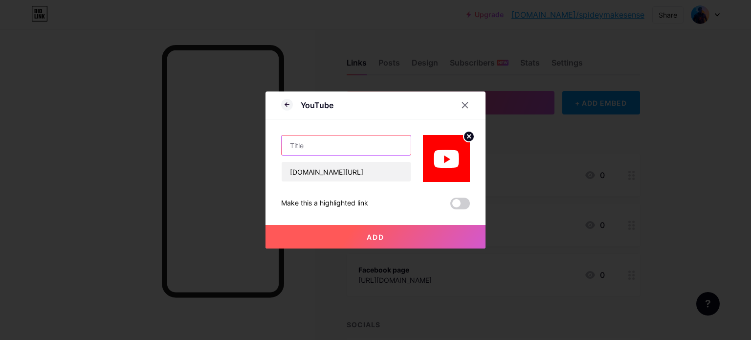
click at [299, 146] on input "text" at bounding box center [346, 145] width 129 height 20
type input "Youtube"
click at [452, 200] on span at bounding box center [460, 203] width 20 height 12
click at [450, 206] on input "checkbox" at bounding box center [450, 206] width 0 height 0
click at [373, 233] on span "Add" at bounding box center [376, 237] width 18 height 8
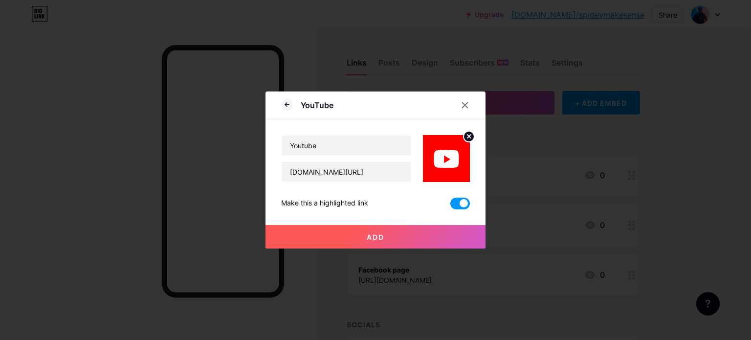
click at [373, 233] on span "Add" at bounding box center [376, 237] width 18 height 8
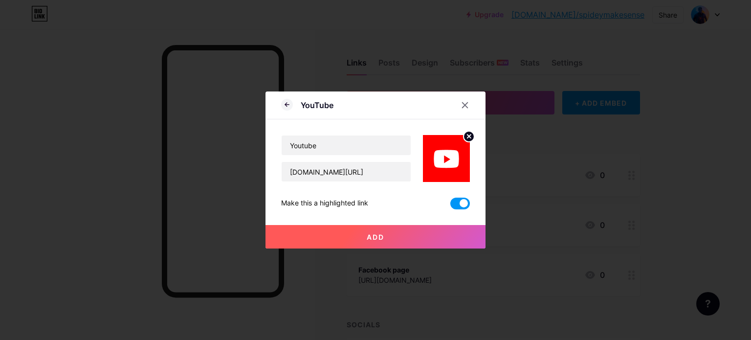
click at [373, 233] on span "Add" at bounding box center [376, 237] width 18 height 8
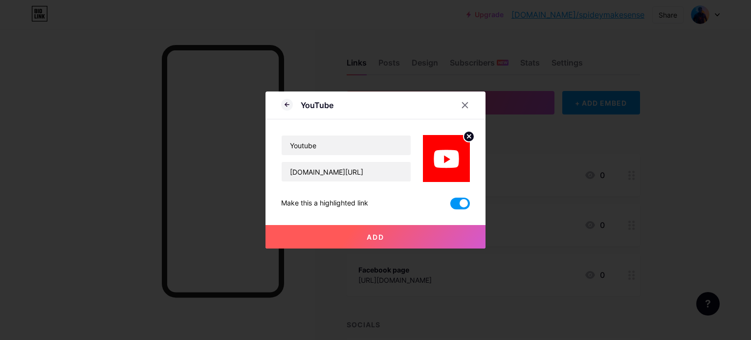
click at [373, 233] on span "Add" at bounding box center [376, 237] width 18 height 8
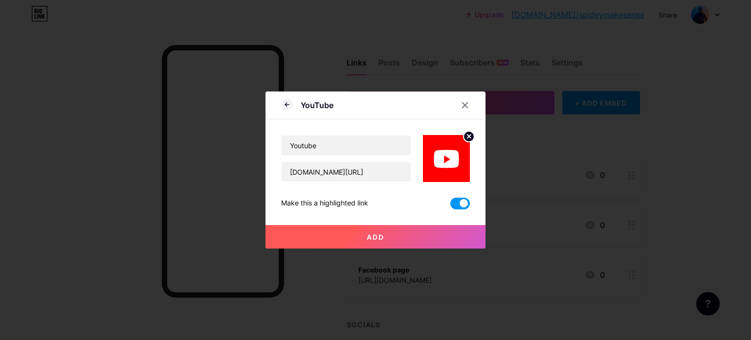
click at [373, 233] on span "Add" at bounding box center [376, 237] width 18 height 8
drag, startPoint x: 373, startPoint y: 233, endPoint x: 350, endPoint y: 236, distance: 23.2
click at [350, 236] on button "Add" at bounding box center [375, 236] width 220 height 23
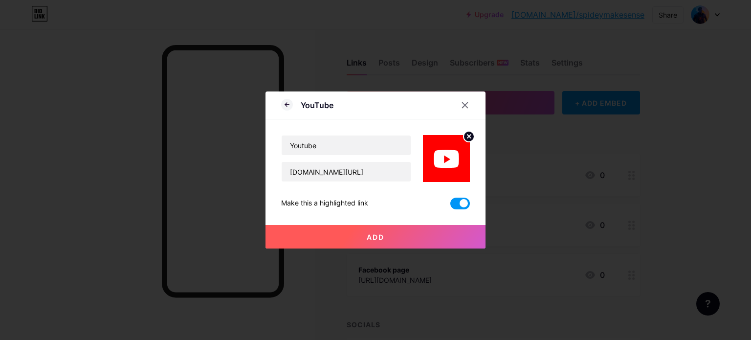
click at [350, 236] on button "Add" at bounding box center [375, 236] width 220 height 23
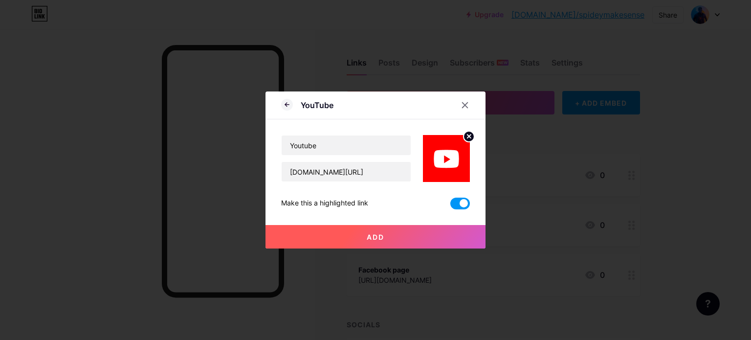
click at [350, 236] on button "Add" at bounding box center [375, 236] width 220 height 23
click at [461, 103] on icon at bounding box center [465, 105] width 8 height 8
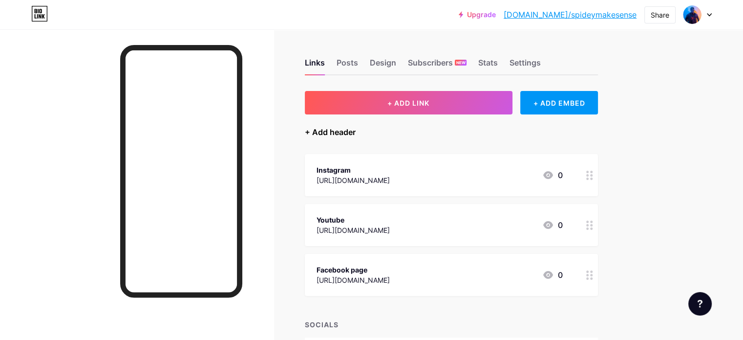
click at [350, 128] on div "+ Add header" at bounding box center [330, 132] width 51 height 12
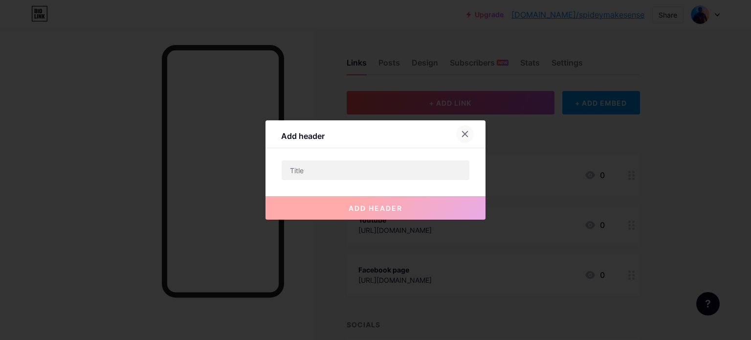
click at [461, 135] on icon at bounding box center [465, 134] width 8 height 8
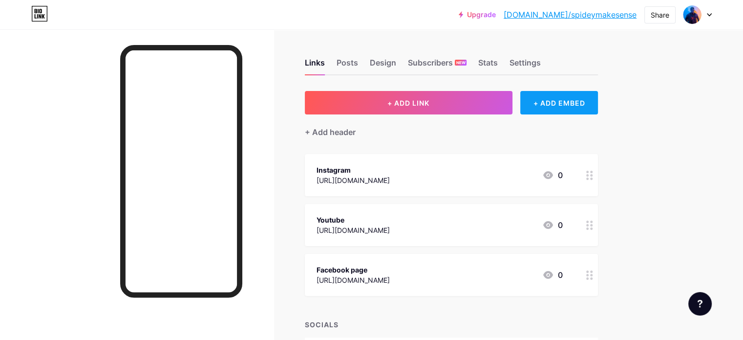
click at [571, 98] on div "+ ADD EMBED" at bounding box center [559, 102] width 78 height 23
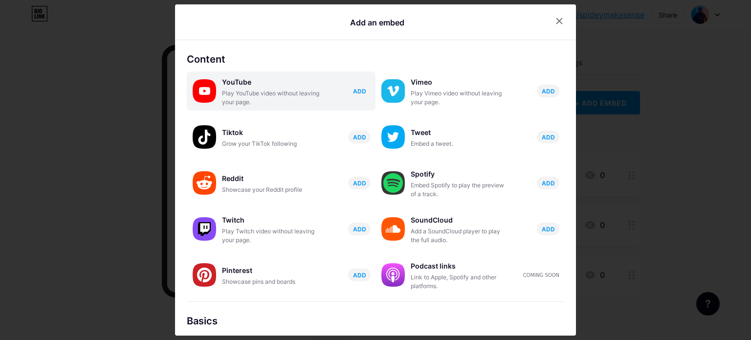
click at [353, 93] on span "ADD" at bounding box center [359, 91] width 13 height 8
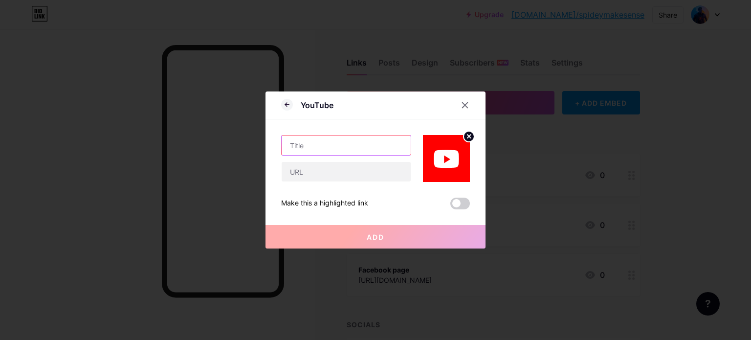
click at [341, 148] on input "text" at bounding box center [346, 145] width 129 height 20
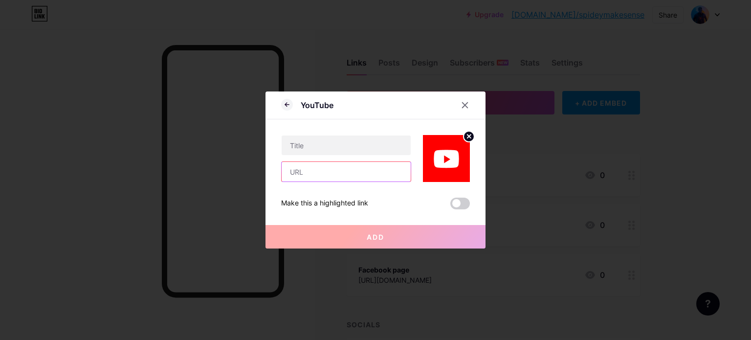
click at [318, 177] on input "text" at bounding box center [346, 172] width 129 height 20
paste input "http://www.youtube.com/@Spideymakesense"
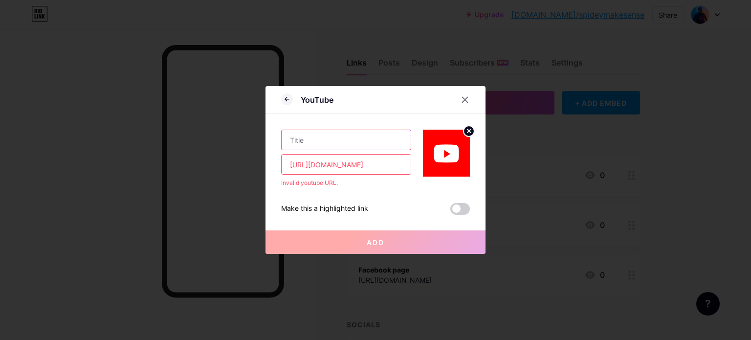
click at [312, 144] on input "text" at bounding box center [346, 140] width 129 height 20
click at [305, 162] on input "http://www.youtube.com/@Spideymakesense" at bounding box center [346, 164] width 129 height 20
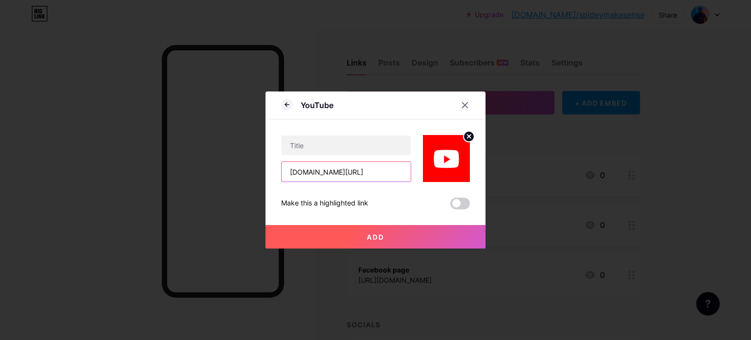
type input "www.youtube.com/@Spideymakesense"
click at [356, 229] on button "Add" at bounding box center [375, 236] width 220 height 23
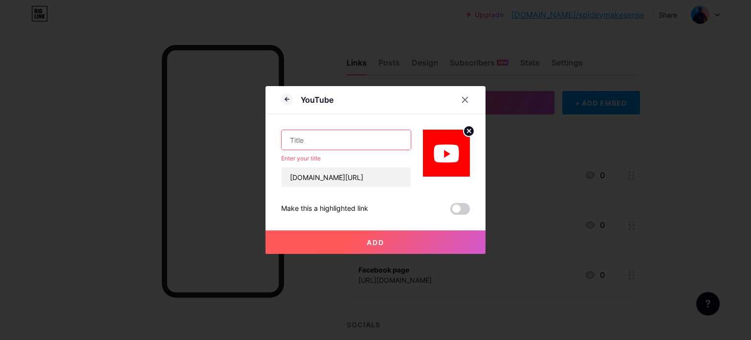
click at [344, 142] on input "text" at bounding box center [346, 140] width 129 height 20
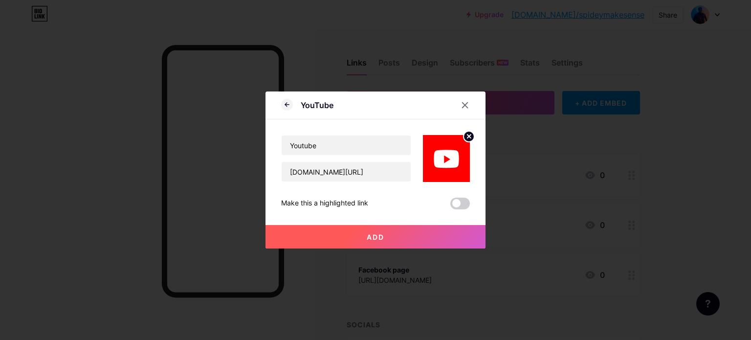
click at [361, 234] on button "Add" at bounding box center [375, 236] width 220 height 23
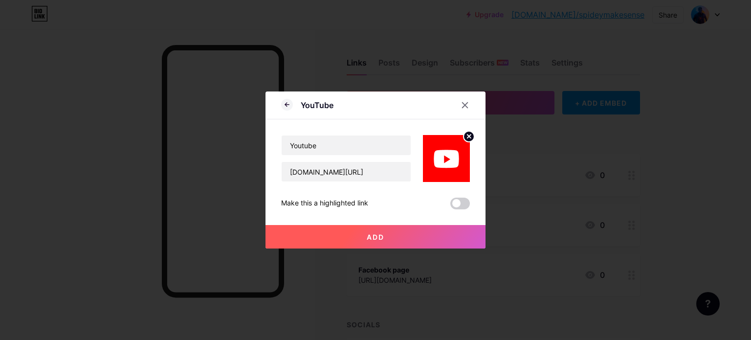
click at [361, 234] on button "Add" at bounding box center [375, 236] width 220 height 23
click at [374, 240] on span "Add" at bounding box center [376, 237] width 18 height 8
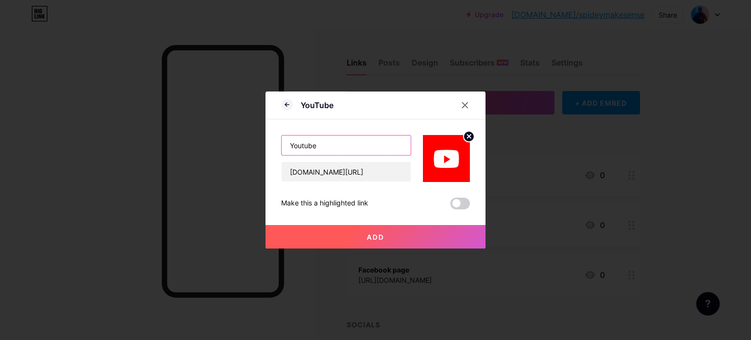
drag, startPoint x: 315, startPoint y: 142, endPoint x: 290, endPoint y: 147, distance: 24.9
click at [290, 147] on input "Youtube" at bounding box center [346, 145] width 129 height 20
type input "Y"
click at [362, 231] on button "Add" at bounding box center [375, 236] width 220 height 23
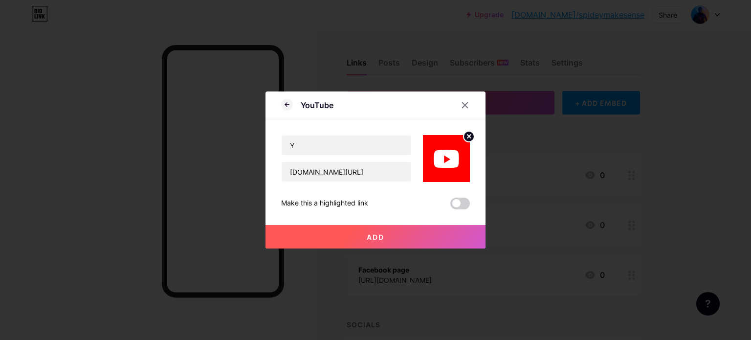
click at [362, 231] on button "Add" at bounding box center [375, 236] width 220 height 23
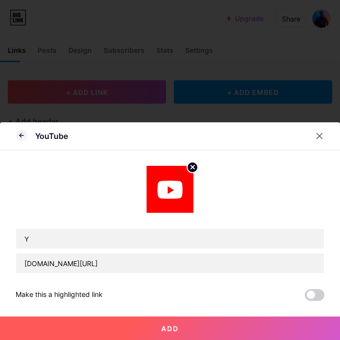
click at [162, 325] on span "Add" at bounding box center [170, 328] width 18 height 8
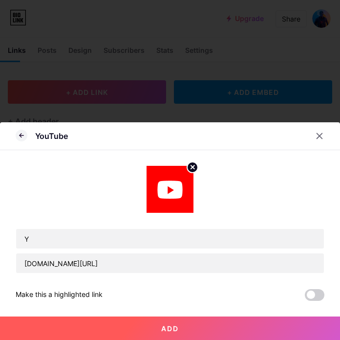
click at [162, 325] on span "Add" at bounding box center [170, 328] width 18 height 8
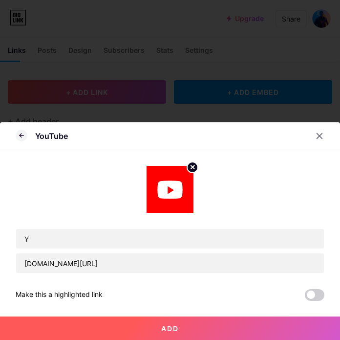
drag, startPoint x: 162, startPoint y: 325, endPoint x: 215, endPoint y: 334, distance: 53.6
click at [215, 334] on button "Add" at bounding box center [170, 327] width 340 height 23
drag, startPoint x: 215, startPoint y: 334, endPoint x: 306, endPoint y: 297, distance: 98.6
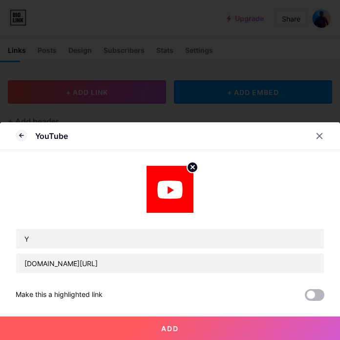
click at [306, 297] on div "Make this a highlighted link Add" at bounding box center [170, 286] width 309 height 27
click at [306, 297] on span at bounding box center [315, 295] width 20 height 12
click at [305, 297] on input "checkbox" at bounding box center [305, 297] width 0 height 0
click at [158, 324] on button "Add" at bounding box center [170, 327] width 340 height 23
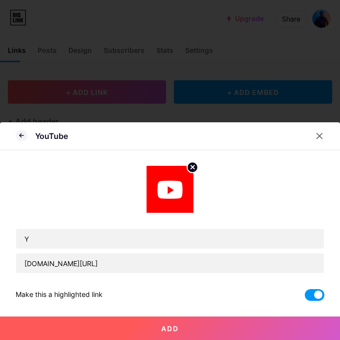
click at [158, 324] on button "Add" at bounding box center [170, 327] width 340 height 23
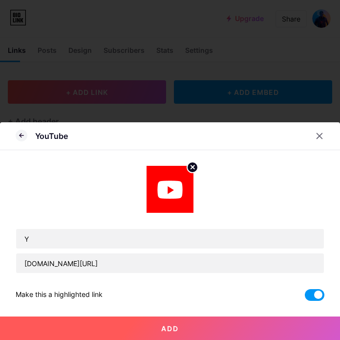
click at [158, 324] on button "Add" at bounding box center [170, 327] width 340 height 23
click at [174, 320] on button "Add" at bounding box center [170, 327] width 340 height 23
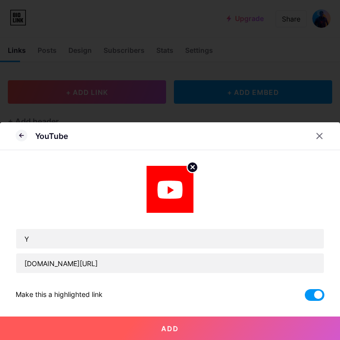
click at [174, 320] on button "Add" at bounding box center [170, 327] width 340 height 23
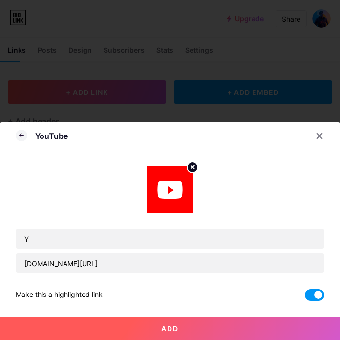
click at [174, 320] on button "Add" at bounding box center [170, 327] width 340 height 23
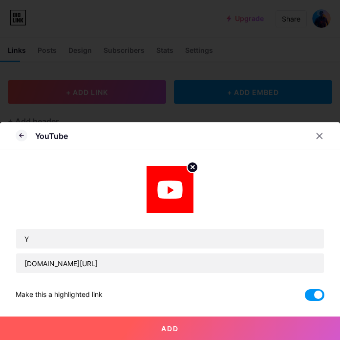
click at [174, 320] on button "Add" at bounding box center [170, 327] width 340 height 23
click at [171, 318] on button "Add" at bounding box center [170, 327] width 340 height 23
click at [130, 323] on button "Add" at bounding box center [170, 327] width 340 height 23
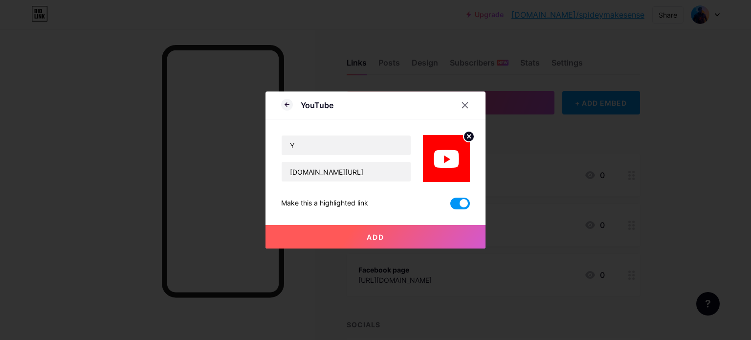
click at [367, 236] on span "Add" at bounding box center [376, 237] width 18 height 8
click at [461, 107] on icon at bounding box center [465, 105] width 8 height 8
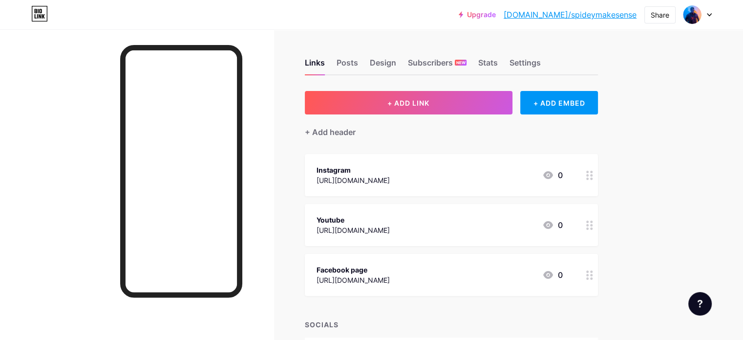
click at [587, 16] on link "[DOMAIN_NAME]/spideymakesense" at bounding box center [570, 15] width 133 height 12
click at [582, 107] on div "+ ADD EMBED" at bounding box center [559, 102] width 78 height 23
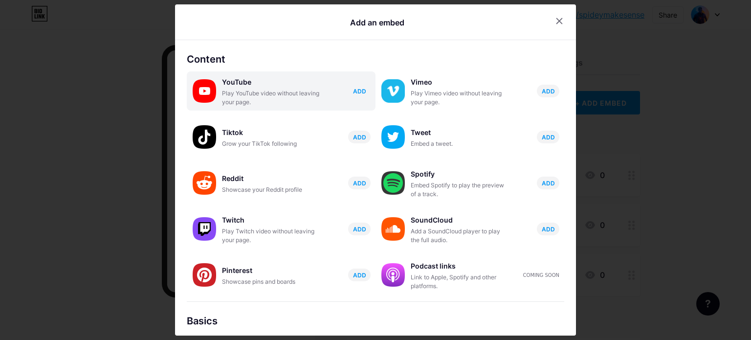
click at [353, 89] on span "ADD" at bounding box center [359, 91] width 13 height 8
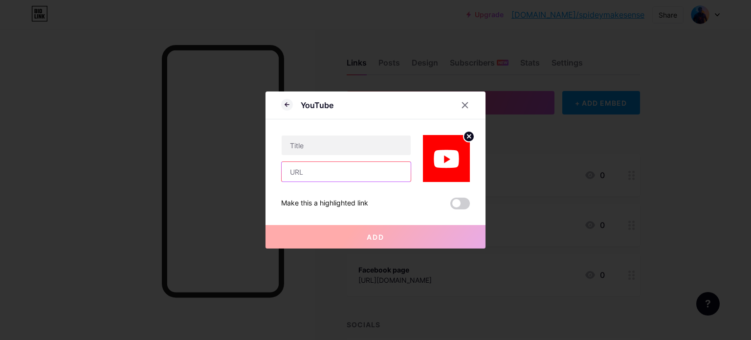
click at [304, 175] on input "text" at bounding box center [346, 172] width 129 height 20
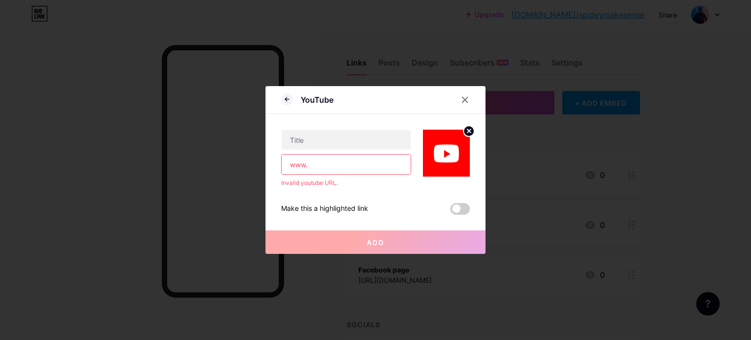
click at [294, 171] on input "www." at bounding box center [346, 164] width 129 height 20
paste input "youtube.com/@Spideymakesense"
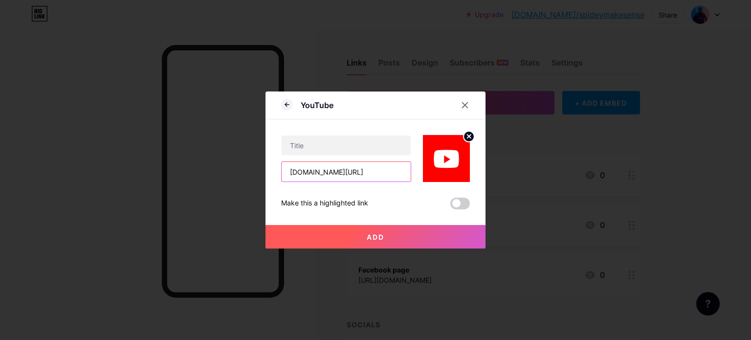
scroll to position [0, 14]
type input "www.youtube.com/@Spideymakesense"
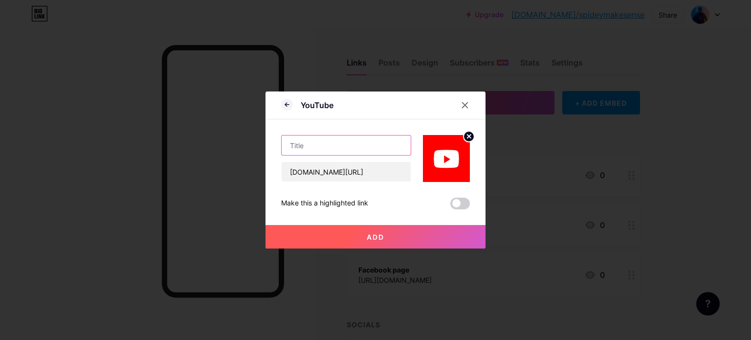
scroll to position [0, 0]
click at [313, 152] on input "text" at bounding box center [346, 145] width 129 height 20
type input "Youtube"
click at [368, 234] on span "Add" at bounding box center [376, 237] width 18 height 8
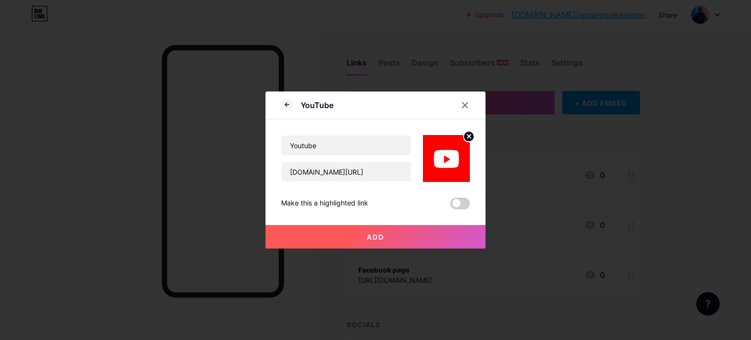
click at [368, 234] on span "Add" at bounding box center [376, 237] width 18 height 8
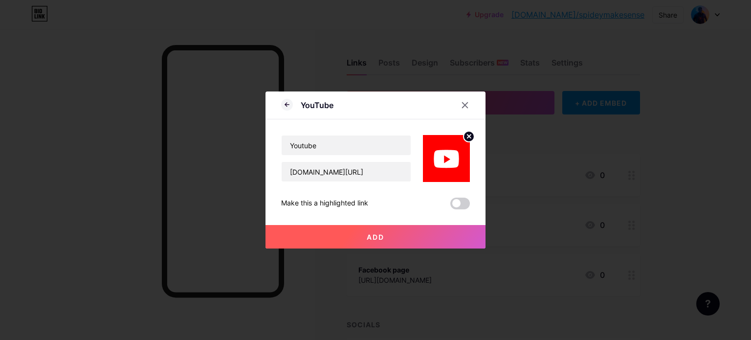
click at [368, 234] on span "Add" at bounding box center [376, 237] width 18 height 8
click at [453, 201] on span at bounding box center [460, 203] width 20 height 12
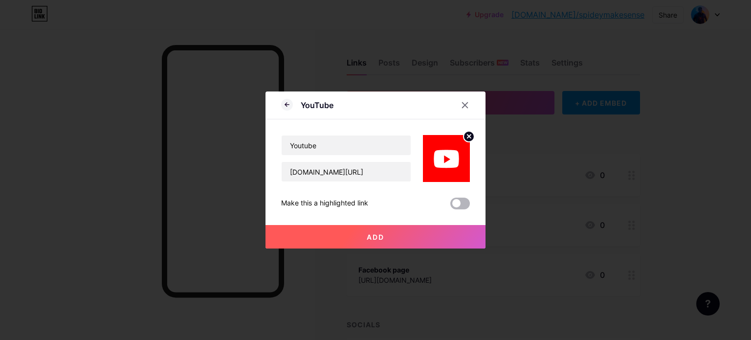
click at [450, 206] on input "checkbox" at bounding box center [450, 206] width 0 height 0
click at [361, 238] on button "Add" at bounding box center [375, 236] width 220 height 23
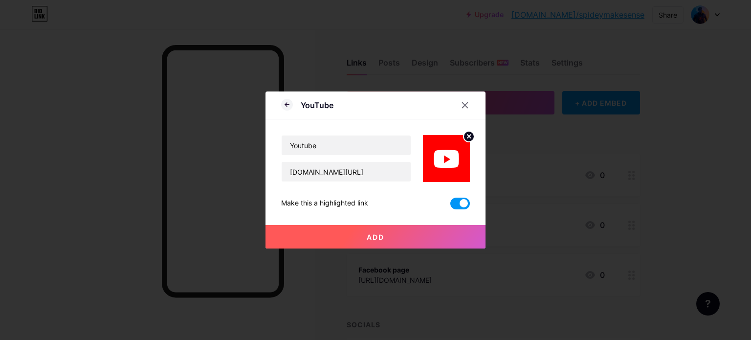
click at [360, 240] on button "Add" at bounding box center [375, 236] width 220 height 23
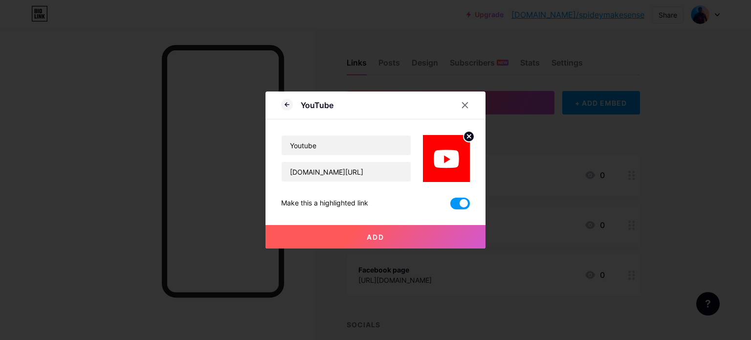
click at [360, 240] on button "Add" at bounding box center [375, 236] width 220 height 23
